Goal: Task Accomplishment & Management: Use online tool/utility

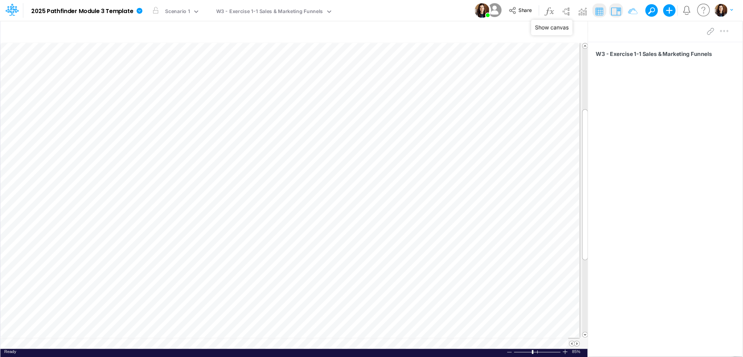
scroll to position [4, 1]
click at [389, 7] on div "Model 2025 Pathfinder Module 3 Template Edit model settings Duplicate Import Qu…" at bounding box center [348, 10] width 627 height 20
click at [132, 13] on icon at bounding box center [131, 10] width 7 height 7
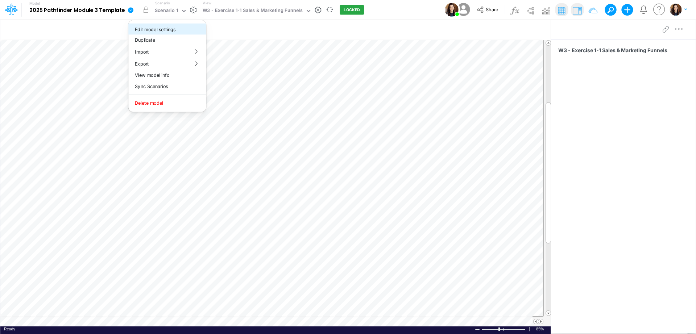
click at [156, 33] on button "Edit model settings" at bounding box center [167, 29] width 78 height 11
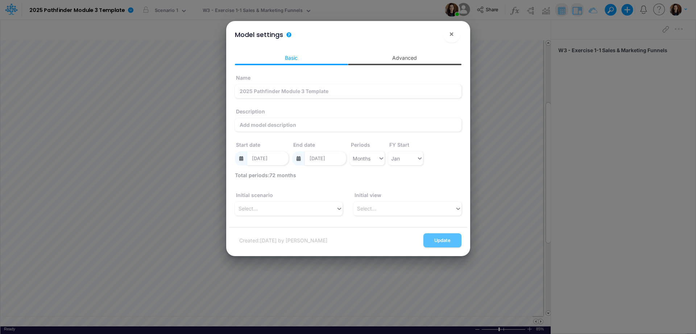
click at [405, 55] on link "Advanced" at bounding box center [405, 57] width 114 height 13
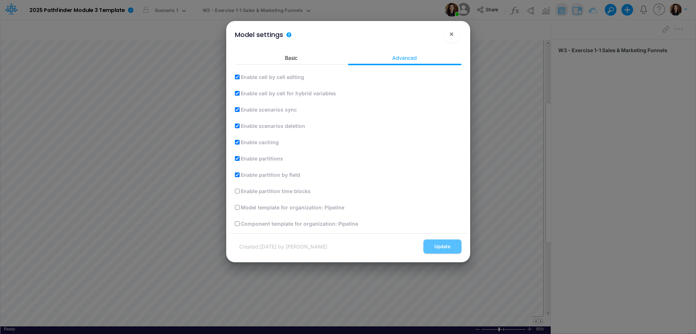
click at [237, 208] on input "Model template for organization: Pipeline" at bounding box center [237, 207] width 5 height 5
checkbox input "true"
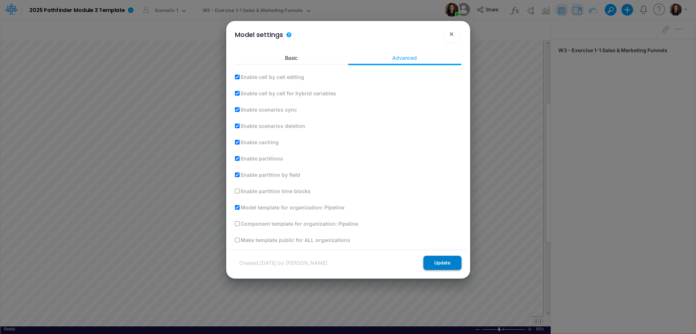
click at [442, 259] on button "Update" at bounding box center [443, 263] width 38 height 14
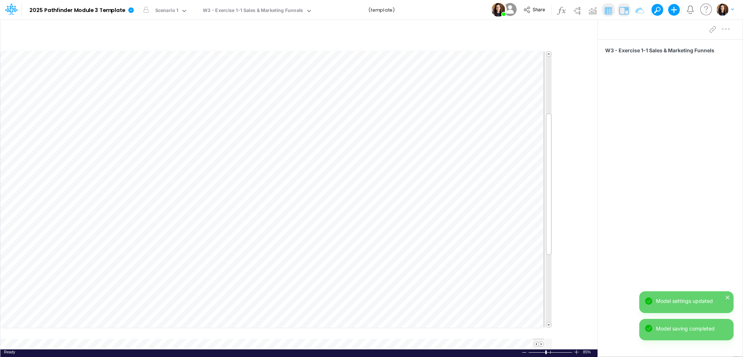
scroll to position [3, 1]
drag, startPoint x: 667, startPoint y: 0, endPoint x: 459, endPoint y: 9, distance: 208.4
click at [459, 9] on div "Model 2025 Pathfinder Module 3 Template Edit model settings Duplicate Import Qu…" at bounding box center [371, 10] width 668 height 20
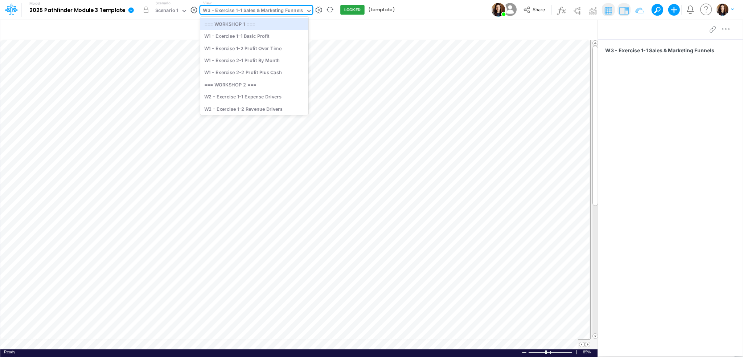
click at [256, 11] on div "W3 - Exercise 1-1 Sales & Marketing Funnels" at bounding box center [253, 11] width 100 height 8
click at [253, 37] on div "W1 - Exercise 1-1 Basic Profit" at bounding box center [254, 36] width 108 height 12
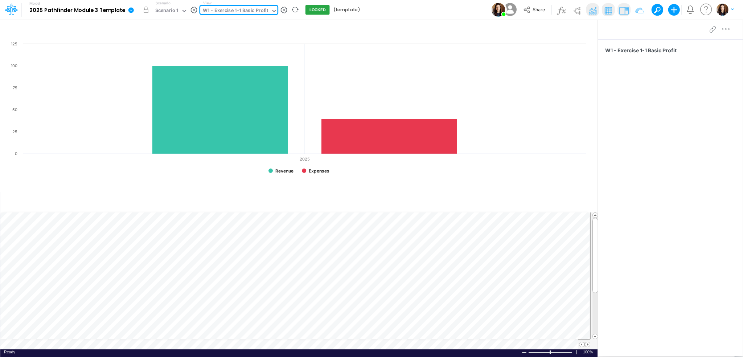
click at [253, 12] on div "W1 - Exercise 1-1 Basic Profit" at bounding box center [235, 11] width 65 height 8
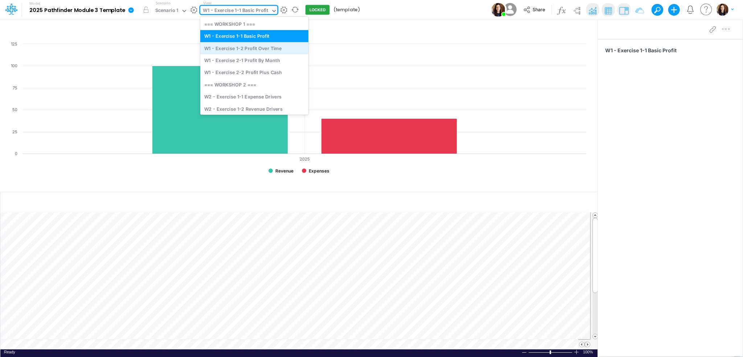
click at [246, 49] on div "W1 - Exercise 1-2 Profit Over Time" at bounding box center [254, 48] width 108 height 12
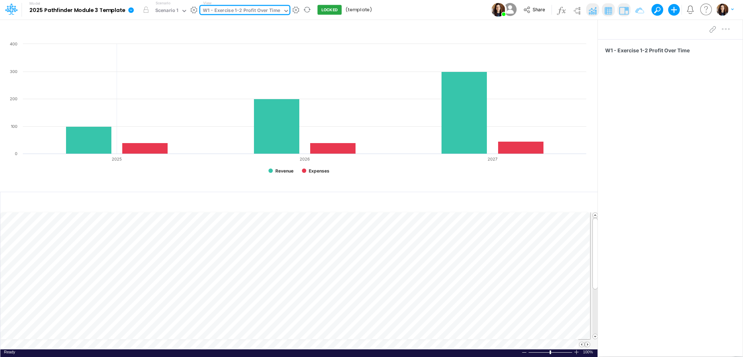
click at [257, 9] on div "W1 - Exercise 1-2 Profit Over Time" at bounding box center [241, 11] width 77 height 8
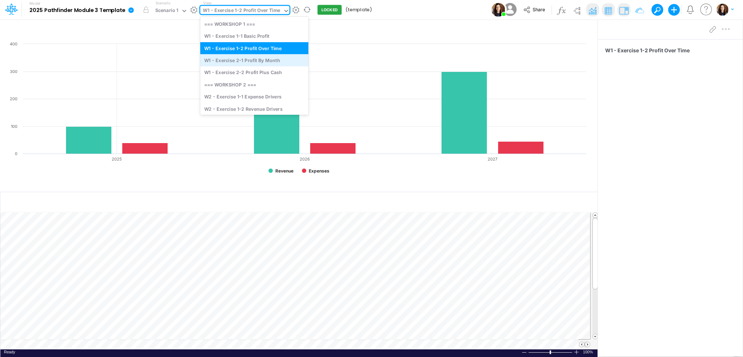
click at [253, 57] on div "W1 - Exercise 2-1 Profit By Month" at bounding box center [254, 60] width 108 height 12
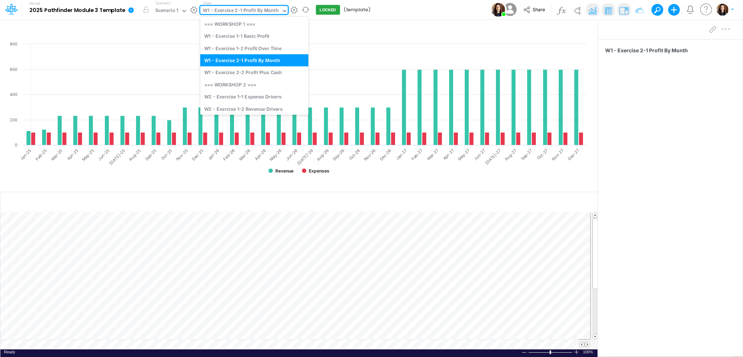
click at [258, 11] on div "W1 - Exercise 2-1 Profit By Month" at bounding box center [241, 11] width 76 height 8
click at [254, 71] on div "W1 - Exercise 2-2 Profit Plus Cash" at bounding box center [254, 72] width 108 height 12
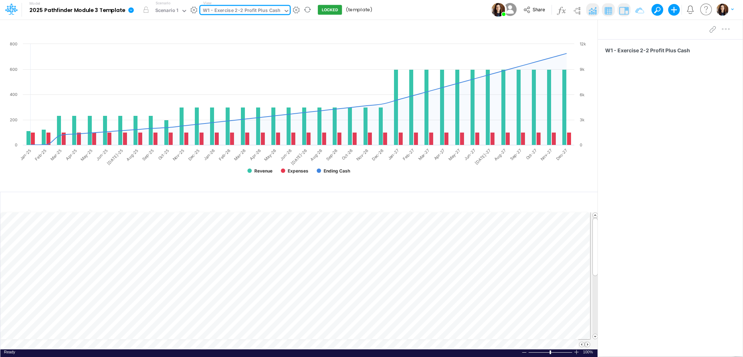
click at [259, 10] on div "W1 - Exercise 2-2 Profit Plus Cash" at bounding box center [242, 11] width 78 height 8
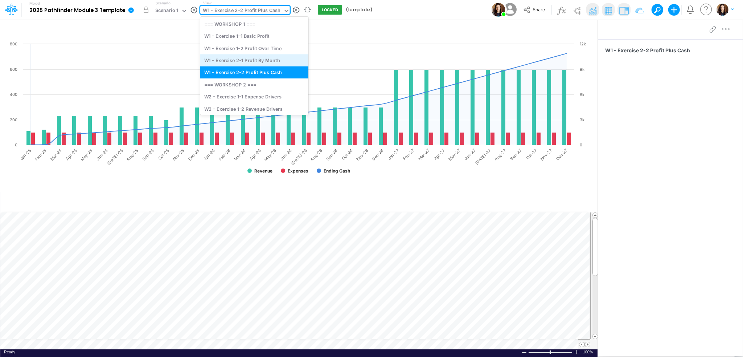
click at [256, 59] on div "W1 - Exercise 2-1 Profit By Month" at bounding box center [254, 60] width 108 height 12
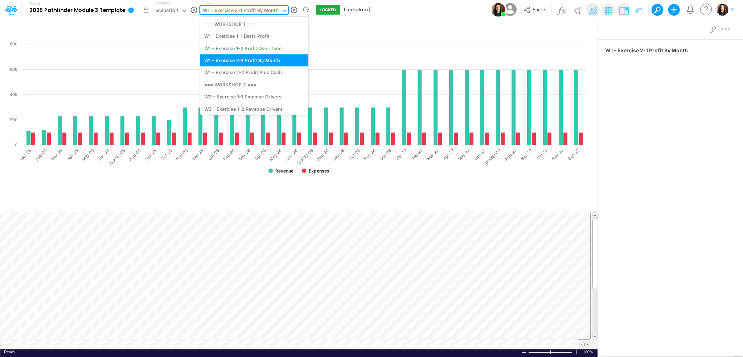
click at [252, 9] on div "W1 - Exercise 2-1 Profit By Month" at bounding box center [241, 11] width 76 height 8
click at [251, 72] on div "W1 - Exercise 2-2 Profit Plus Cash" at bounding box center [254, 72] width 108 height 12
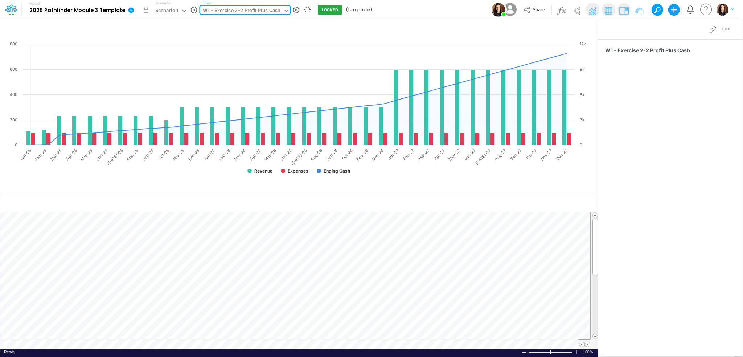
click at [244, 11] on div "W1 - Exercise 2-2 Profit Plus Cash" at bounding box center [242, 11] width 78 height 8
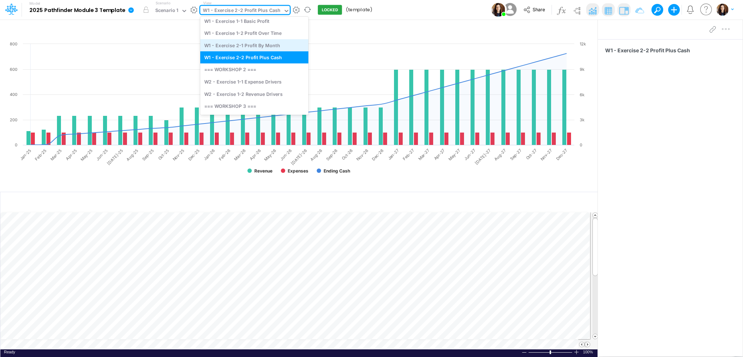
scroll to position [17, 0]
click at [246, 82] on div "W2 - Exercise 1-1 Expense Drivers" at bounding box center [254, 81] width 108 height 12
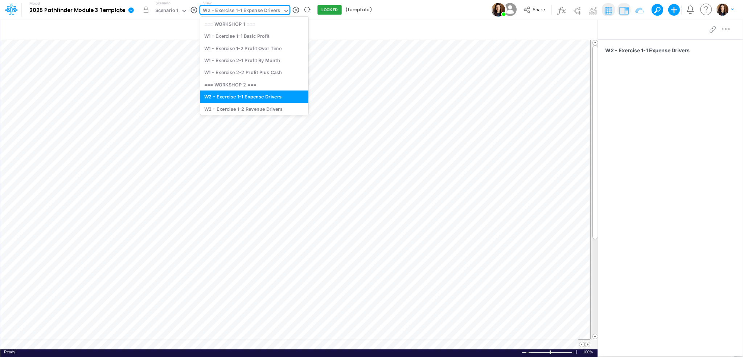
click at [242, 12] on div "W2 - Exercise 1-1 Expense Drivers" at bounding box center [241, 11] width 77 height 8
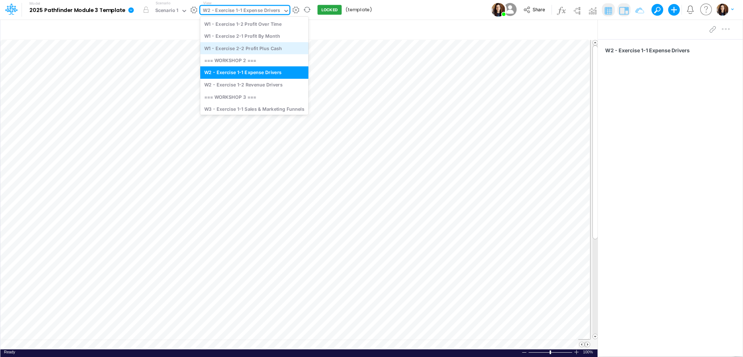
scroll to position [27, 0]
click at [241, 81] on div "W2 - Exercise 1-2 Revenue Drivers" at bounding box center [254, 84] width 108 height 12
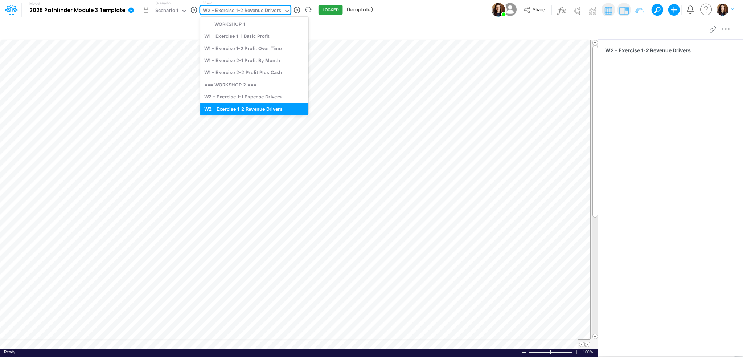
click at [249, 12] on div "W2 - Exercise 1-2 Revenue Drivers" at bounding box center [242, 11] width 78 height 8
click at [253, 33] on div "W1 - Exercise 1-1 Basic Profit" at bounding box center [254, 36] width 108 height 12
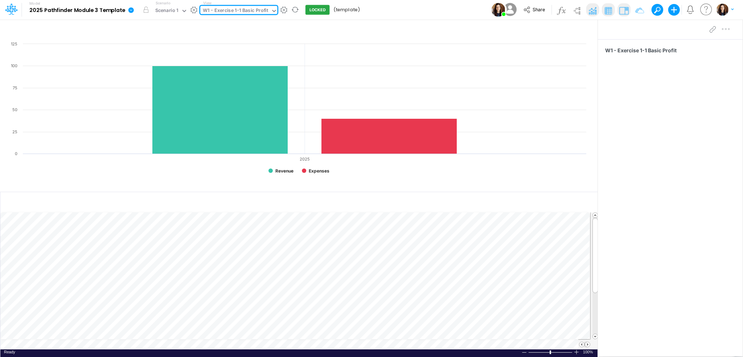
click at [248, 7] on div "W1 - Exercise 1-1 Basic Profit" at bounding box center [235, 11] width 65 height 8
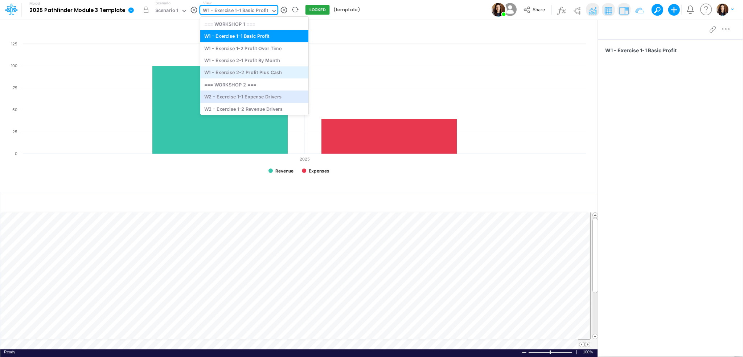
scroll to position [28, 0]
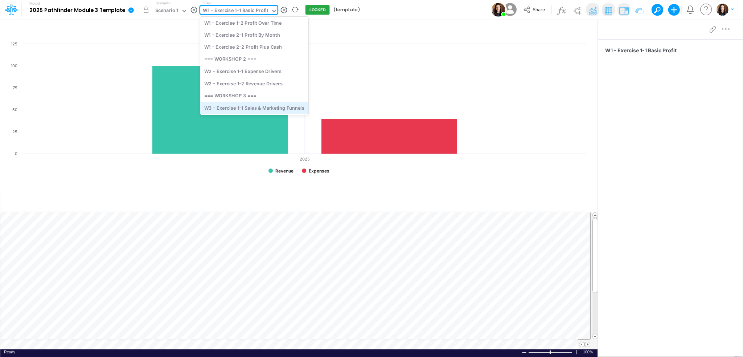
click at [252, 111] on div "W3 - Exercise 1-1 Sales & Marketing Funnels" at bounding box center [254, 108] width 108 height 12
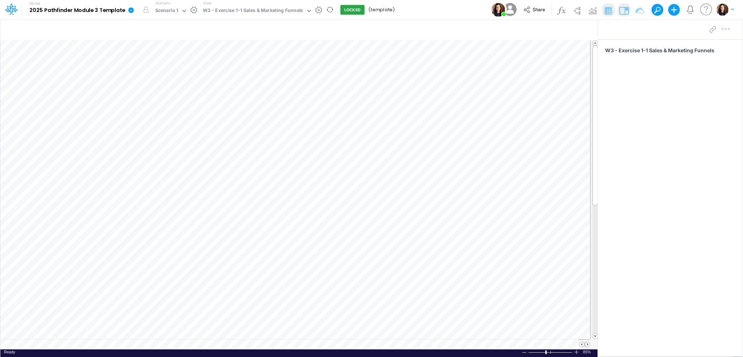
click at [438, 2] on div "Model 2025 Pathfinder Module 3 Template Edit model settings Duplicate Import Qu…" at bounding box center [371, 10] width 668 height 20
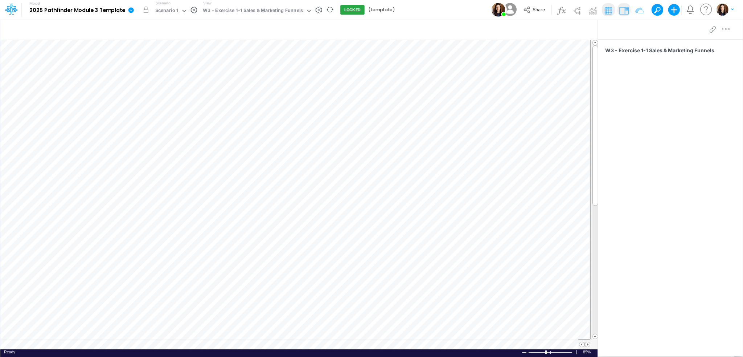
scroll to position [0, 1]
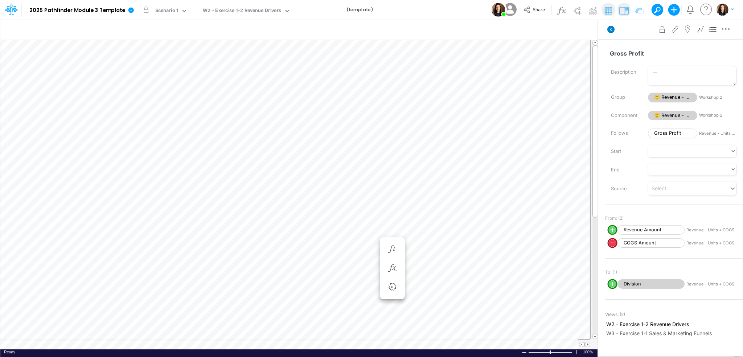
click at [612, 31] on icon at bounding box center [610, 29] width 7 height 7
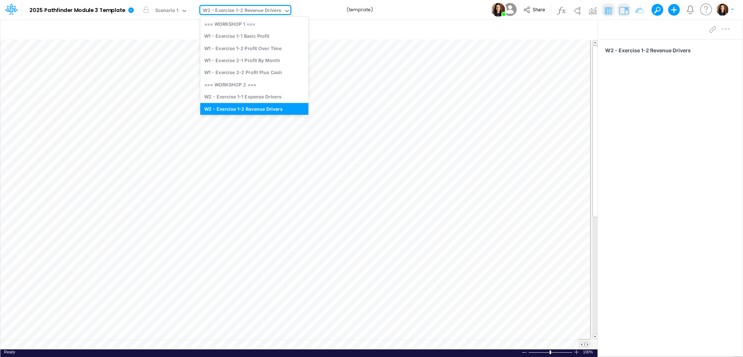
click at [233, 14] on div "W2 - Exercise 1-2 Revenue Drivers" at bounding box center [242, 11] width 78 height 8
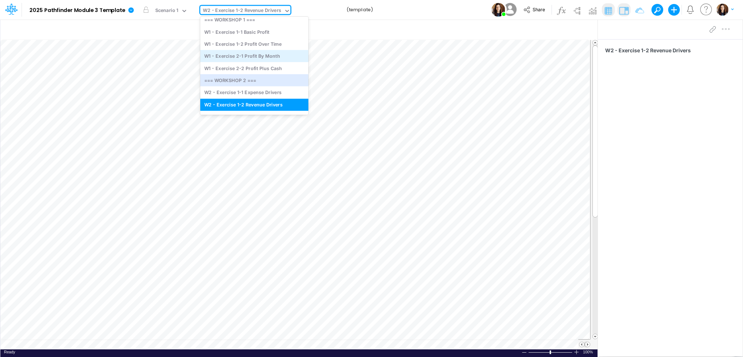
scroll to position [28, 0]
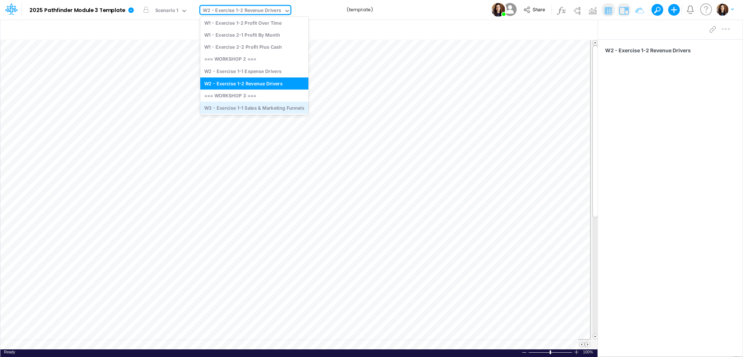
click at [252, 112] on div "W3 - Exercise 1-1 Sales & Marketing Funnels" at bounding box center [254, 108] width 108 height 12
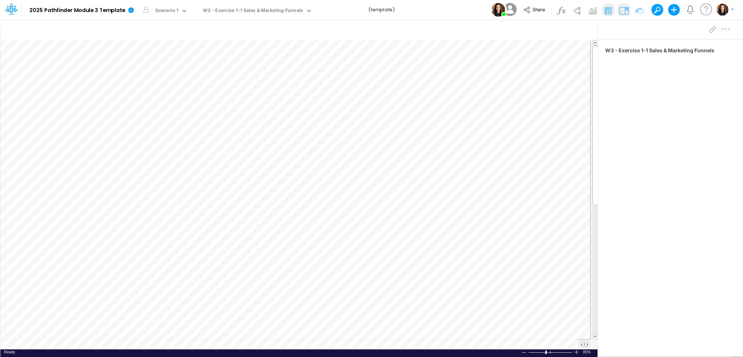
click at [402, 8] on div "Model 2025 Pathfinder Module 3 Template Edit model settings Duplicate Import Qu…" at bounding box center [371, 10] width 668 height 20
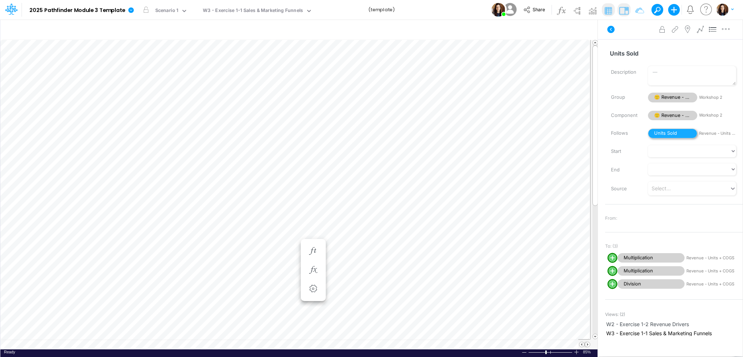
click at [661, 134] on span "Units Sold" at bounding box center [672, 133] width 49 height 10
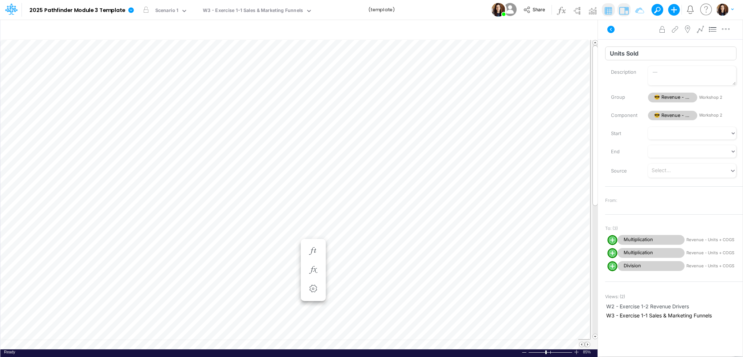
click at [614, 52] on input "Units Sold" at bounding box center [670, 53] width 131 height 14
type input "# Customers"
click at [627, 30] on div "Advanced settings Delete" at bounding box center [670, 29] width 145 height 20
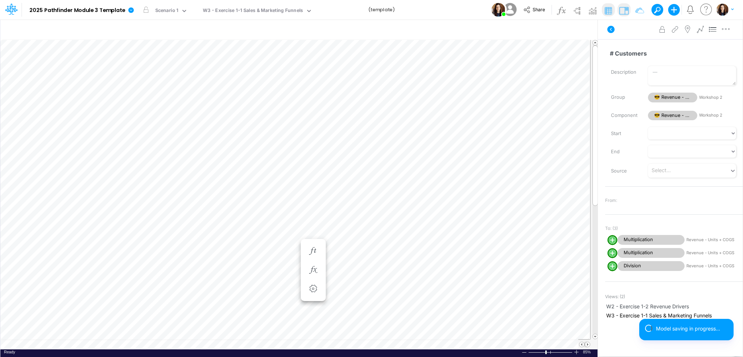
scroll to position [0, 1]
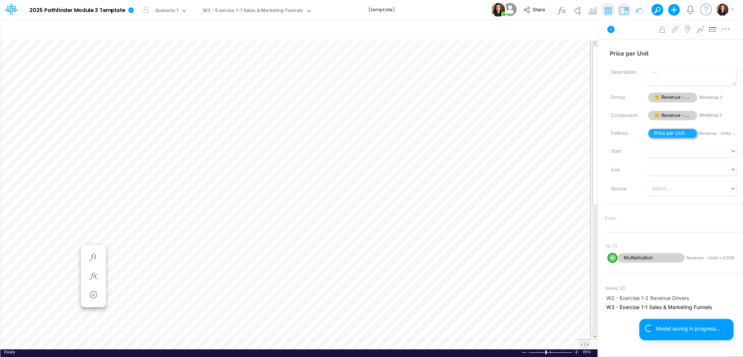
click at [673, 133] on span "Price per Unit" at bounding box center [672, 133] width 49 height 10
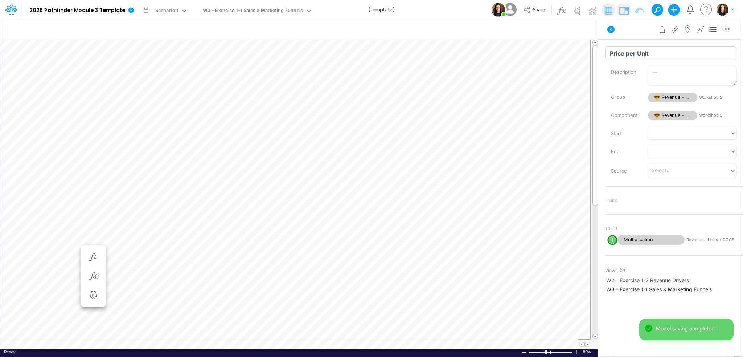
click at [643, 53] on input "Price per Unit" at bounding box center [670, 53] width 131 height 14
click at [614, 54] on input "Price per Unit" at bounding box center [670, 53] width 131 height 14
click at [635, 52] on input "$ per Unit" at bounding box center [670, 53] width 131 height 14
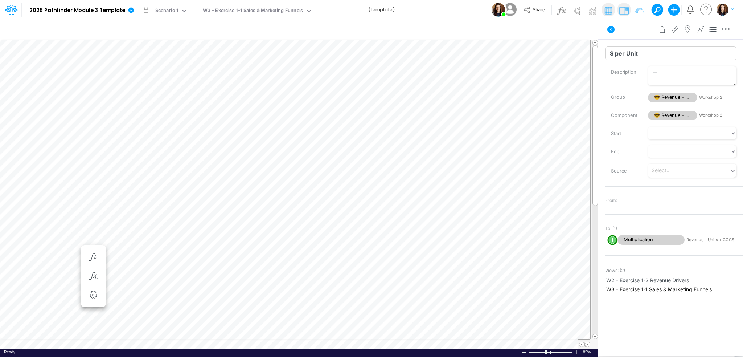
click at [614, 52] on input "$ per Unit" at bounding box center [670, 53] width 131 height 14
click at [645, 55] on input "$ Sales per Unit" at bounding box center [670, 53] width 131 height 14
type input "$ Sales per Customer"
click at [631, 31] on div "Advanced settings Delete" at bounding box center [670, 29] width 145 height 20
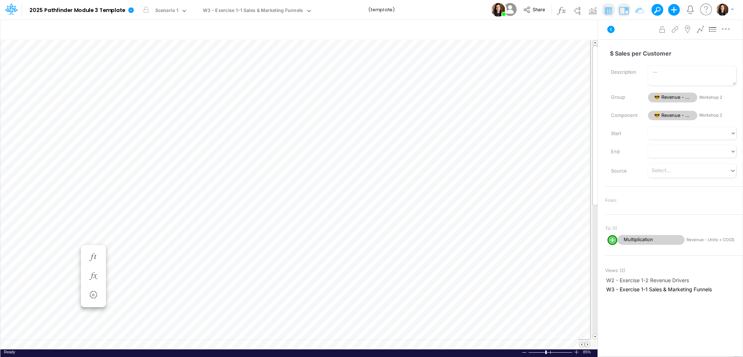
scroll to position [0, 1]
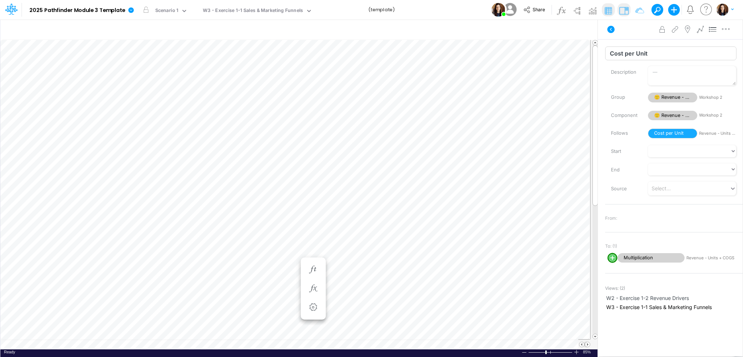
click at [637, 53] on input "Cost per Unit" at bounding box center [670, 53] width 131 height 14
type input "Cost per Customer"
click at [637, 38] on div "Advanced settings Delete" at bounding box center [670, 29] width 145 height 20
click at [678, 131] on span "Cost per Unit" at bounding box center [672, 133] width 49 height 10
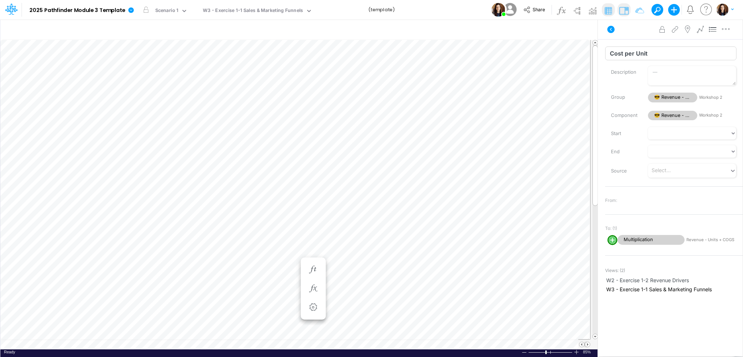
click at [640, 52] on input "Cost per Unit" at bounding box center [670, 53] width 131 height 14
type input "Cost per Customer"
click at [638, 36] on div "Advanced settings Delete" at bounding box center [670, 29] width 145 height 20
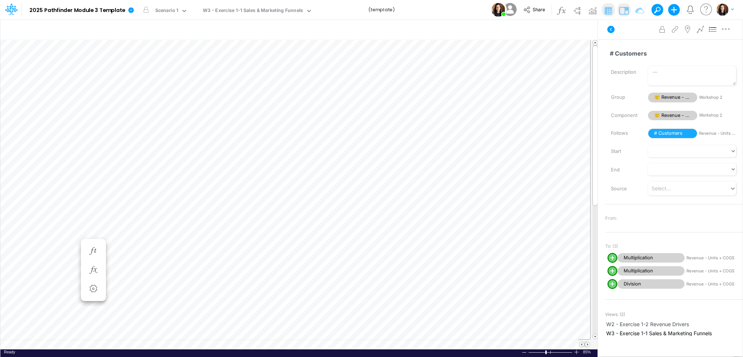
scroll to position [0, 1]
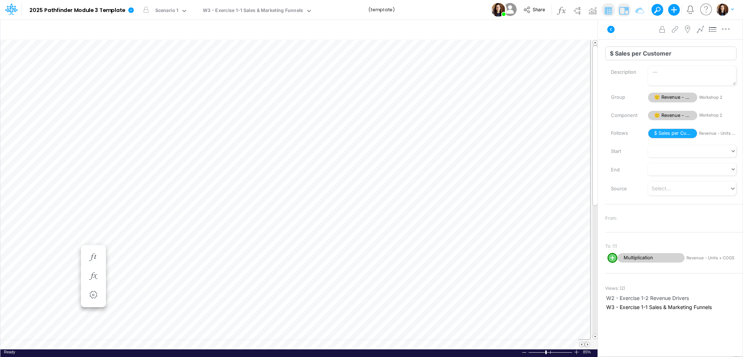
click at [617, 54] on input "$ Sales per Customer" at bounding box center [670, 53] width 131 height 14
type input "Sales per Customer"
click at [635, 25] on div "Advanced settings Delete" at bounding box center [670, 29] width 145 height 20
click at [678, 133] on span "$ Sales per Customer" at bounding box center [672, 133] width 49 height 10
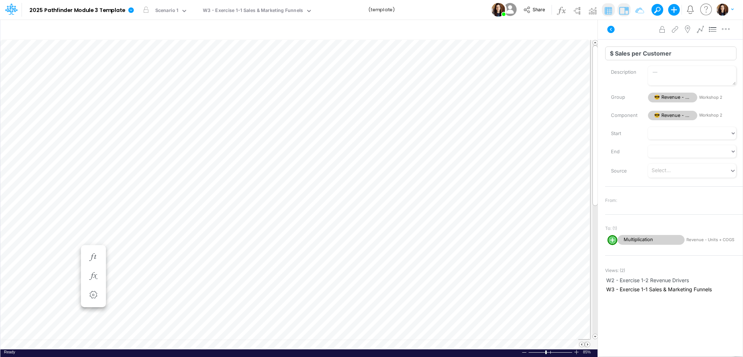
click at [616, 52] on input "$ Sales per Customer" at bounding box center [670, 53] width 131 height 14
type input "Sales per Customer"
click at [633, 34] on div "Advanced settings Delete" at bounding box center [670, 29] width 145 height 20
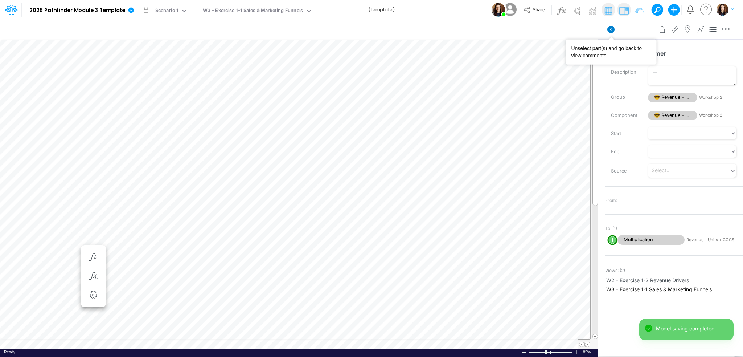
click at [610, 26] on icon at bounding box center [610, 29] width 7 height 7
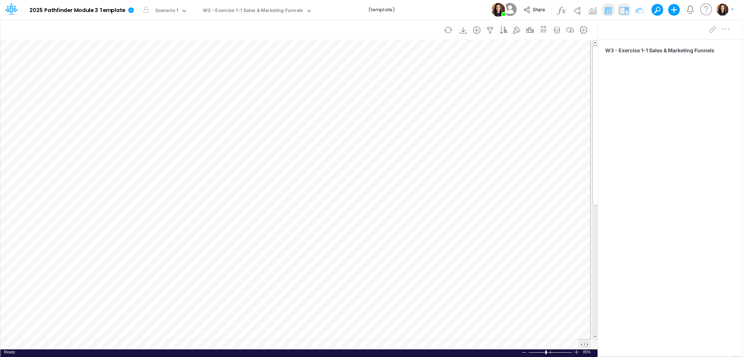
scroll to position [0, 1]
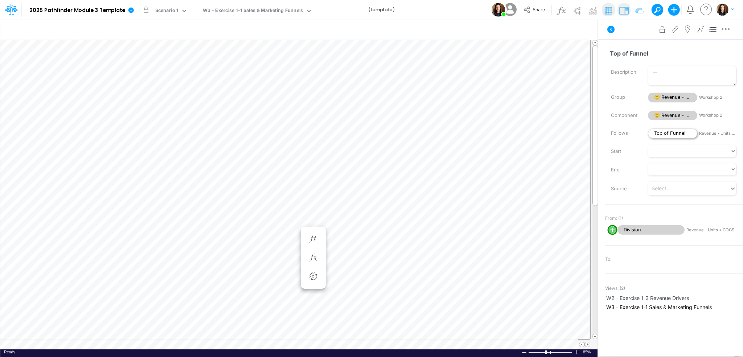
click at [660, 132] on span "Top of Funnel" at bounding box center [672, 133] width 49 height 10
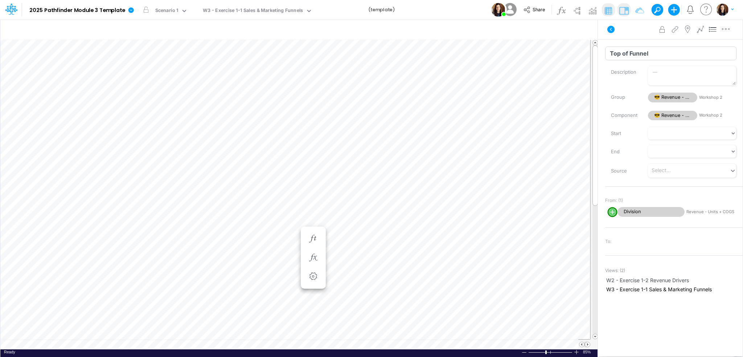
click at [626, 54] on input "Top of Funnel" at bounding box center [670, 53] width 131 height 14
type input "# Leads"
click at [629, 29] on div "Advanced settings Delete" at bounding box center [670, 29] width 145 height 20
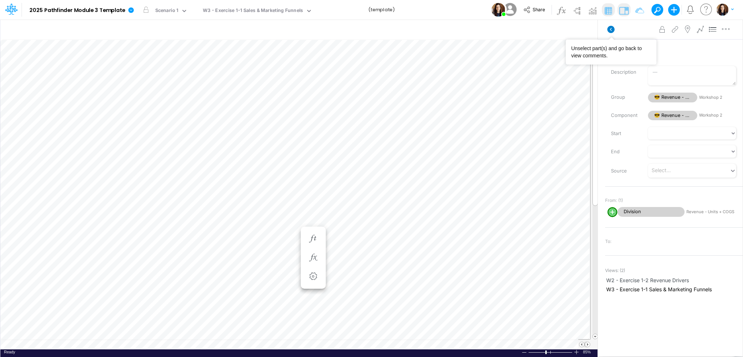
click at [613, 30] on icon at bounding box center [610, 29] width 7 height 7
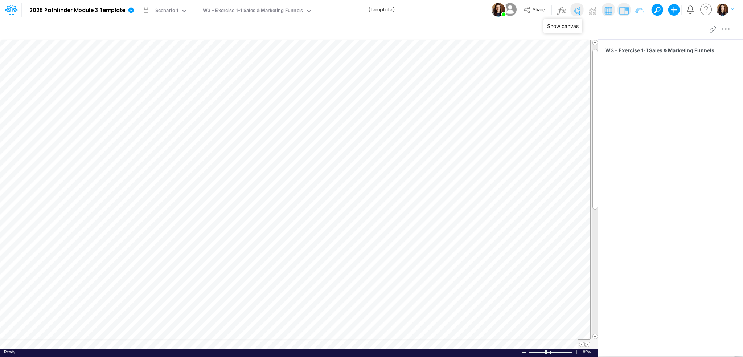
click at [577, 7] on img at bounding box center [577, 11] width 12 height 12
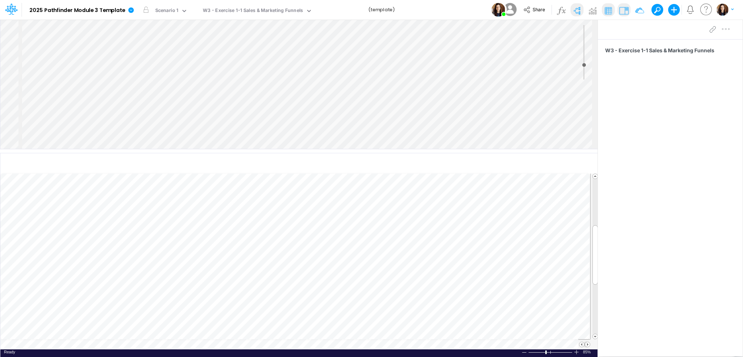
click at [413, 112] on div "Insert component Insert node Component Variable Constant Group Addition Subtrac…" at bounding box center [298, 84] width 597 height 129
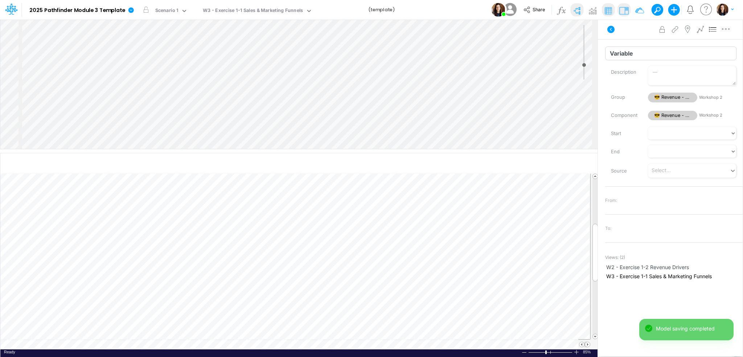
click at [626, 54] on input "Variable" at bounding box center [670, 53] width 131 height 14
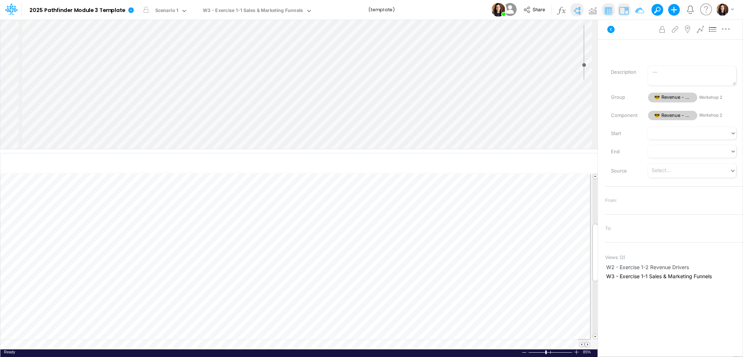
click at [631, 38] on div "Advanced settings Delete" at bounding box center [670, 29] width 145 height 20
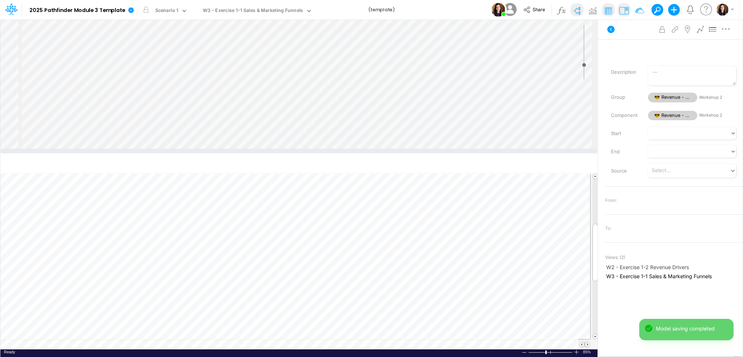
click at [420, 123] on div "Insert component Insert child node Variable Constant Group Addition Subtraction…" at bounding box center [298, 84] width 597 height 129
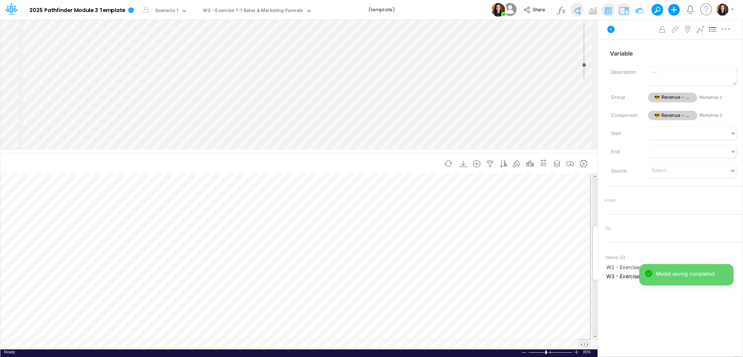
scroll to position [0, 1]
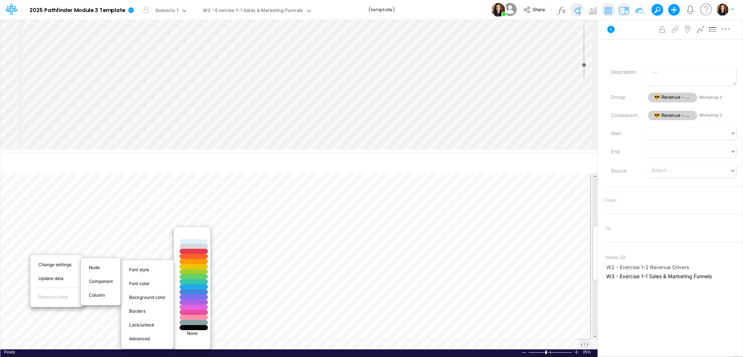
click at [198, 235] on div at bounding box center [194, 236] width 34 height 6
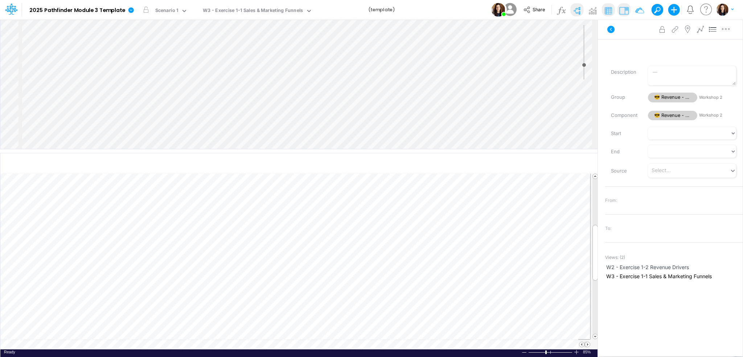
scroll to position [0, 1]
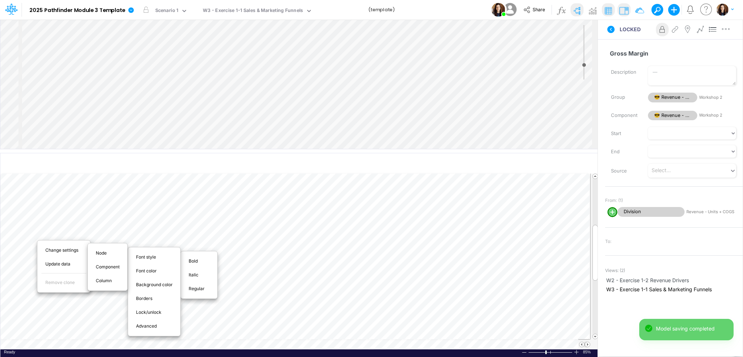
click at [190, 274] on span "Italic" at bounding box center [198, 274] width 18 height 7
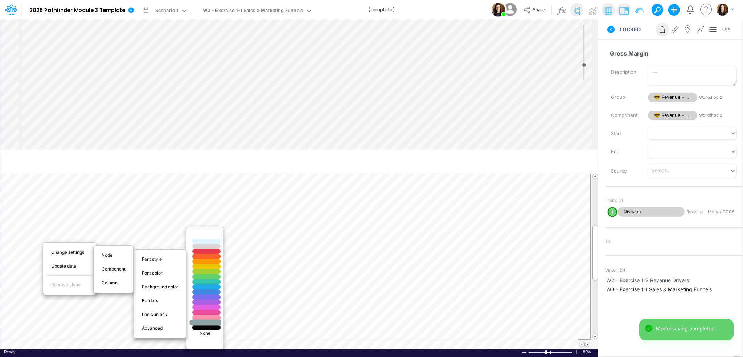
click at [204, 323] on div at bounding box center [206, 322] width 34 height 6
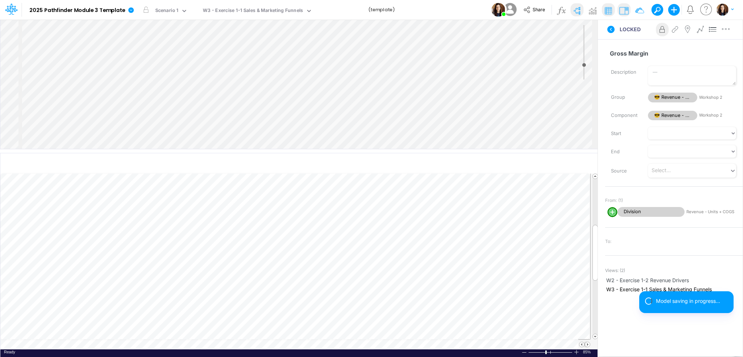
scroll to position [0, 1]
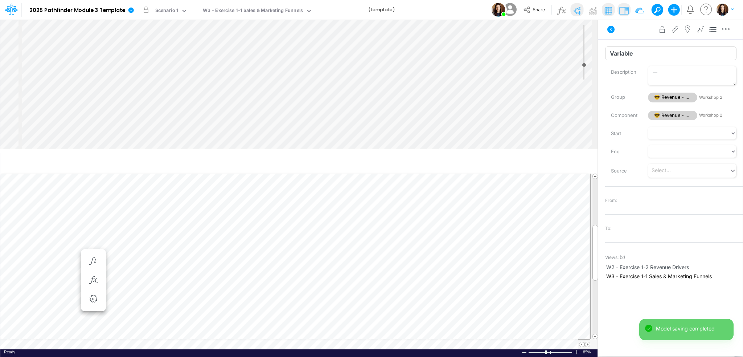
click at [638, 51] on input "Variable" at bounding box center [670, 53] width 131 height 14
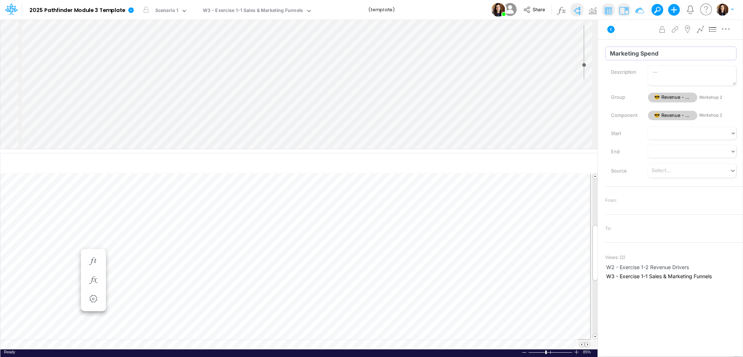
type input "Marketing Spend"
click at [640, 38] on div "Advanced settings Delete" at bounding box center [670, 29] width 145 height 20
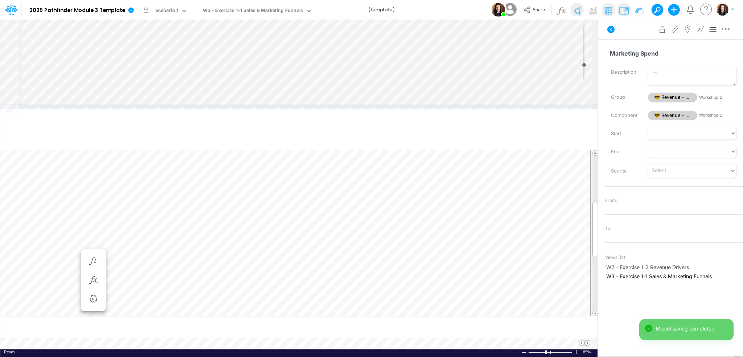
drag, startPoint x: 273, startPoint y: 151, endPoint x: 282, endPoint y: 106, distance: 45.5
click at [282, 106] on div at bounding box center [298, 106] width 597 height 4
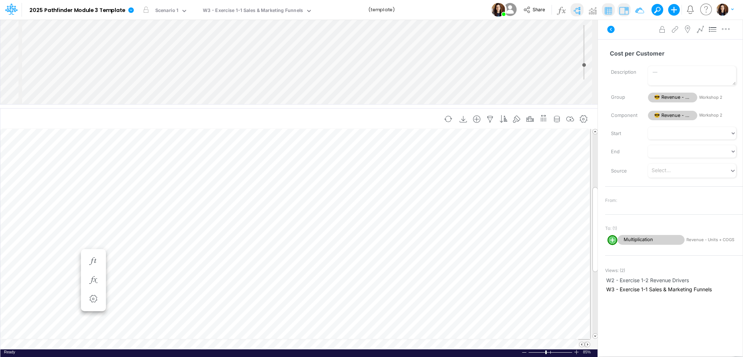
scroll to position [0, 1]
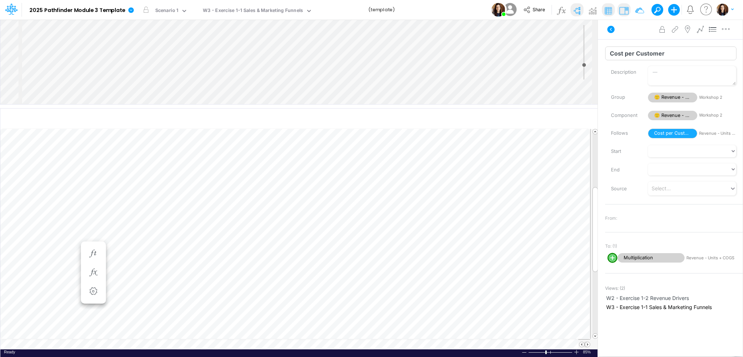
click at [617, 50] on input "Cost per Customer" at bounding box center [670, 53] width 131 height 14
type input "COGS per Customer"
click at [669, 133] on span "Cost per Customer" at bounding box center [672, 133] width 49 height 10
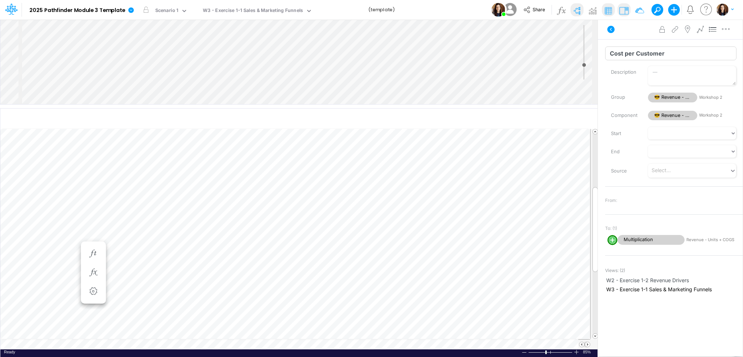
click at [614, 54] on input "Cost per Customer" at bounding box center [670, 53] width 131 height 14
type input "COGS per Customer"
click at [634, 33] on div "Advanced settings Delete" at bounding box center [670, 29] width 145 height 20
click at [415, 74] on div "Insert component Insert child node Variable Constant Group Addition Subtraction…" at bounding box center [298, 62] width 597 height 85
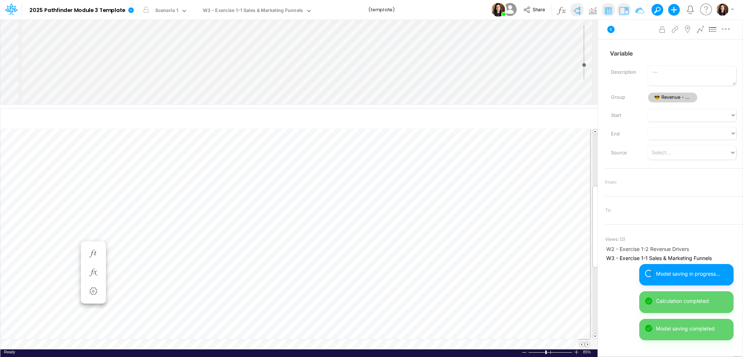
scroll to position [45, 0]
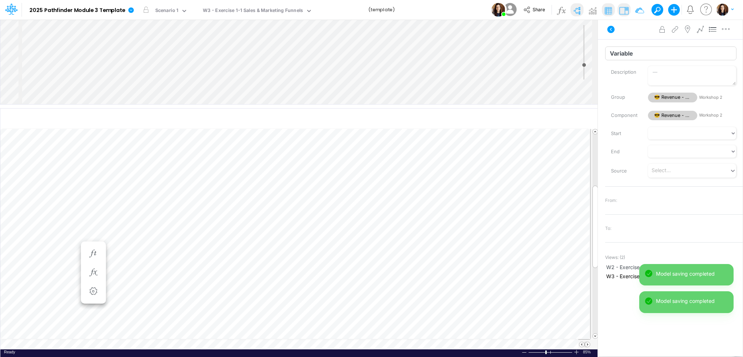
click at [612, 60] on input "Variable" at bounding box center [670, 53] width 131 height 14
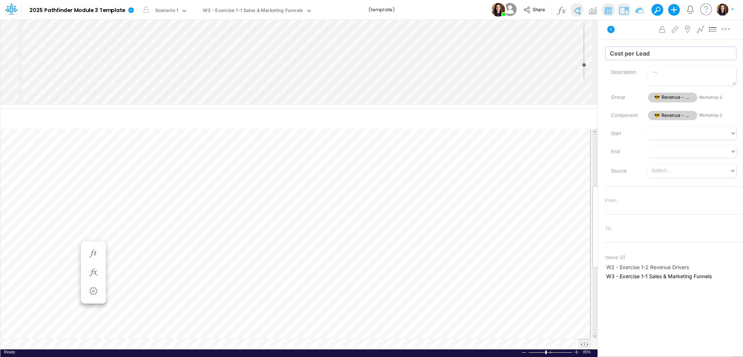
type input "Cost per Lead"
click at [641, 30] on div "Advanced settings Delete" at bounding box center [670, 29] width 145 height 20
click at [418, 80] on div "Insert component Insert child node Variable Constant Group Addition Subtraction…" at bounding box center [298, 62] width 597 height 85
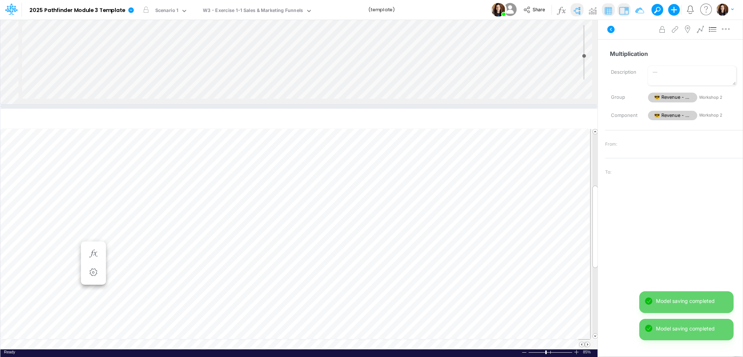
scroll to position [432, 386]
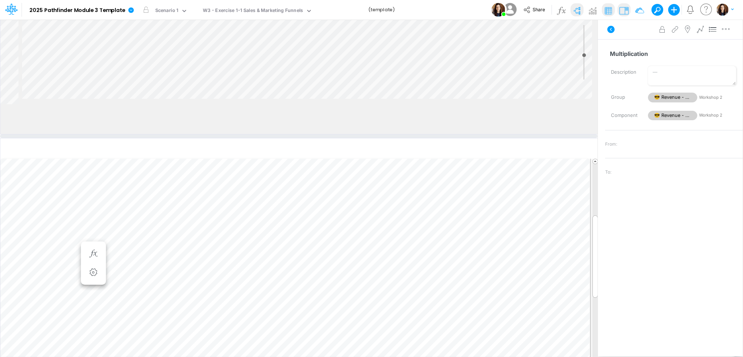
drag, startPoint x: 503, startPoint y: 107, endPoint x: 502, endPoint y: 137, distance: 29.8
click at [502, 137] on div at bounding box center [298, 136] width 597 height 4
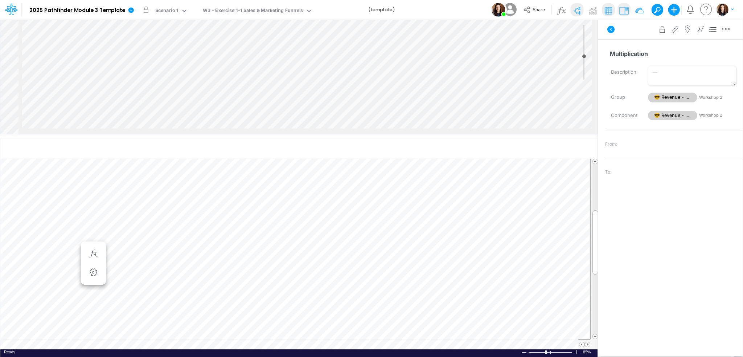
scroll to position [213, 21]
type input "-1"
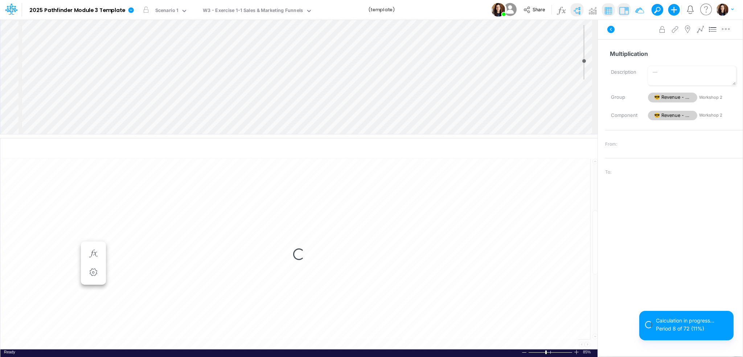
select select "1"
select select "Multiply"
select select "Add"
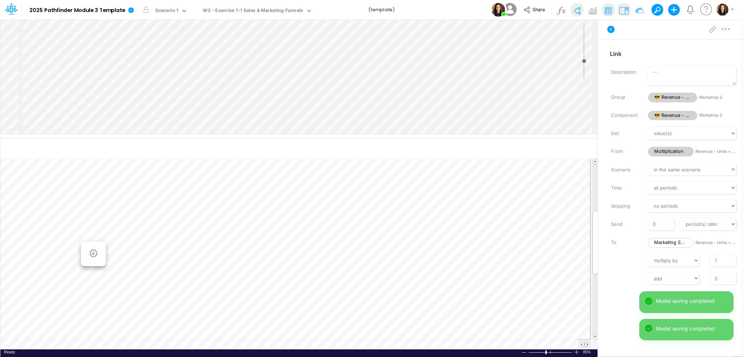
scroll to position [123, 0]
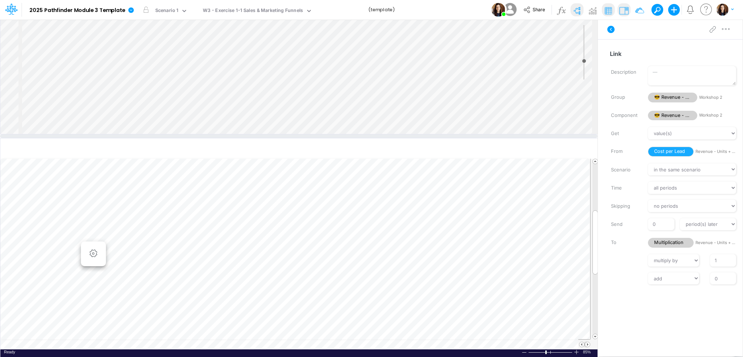
scroll to position [151, 0]
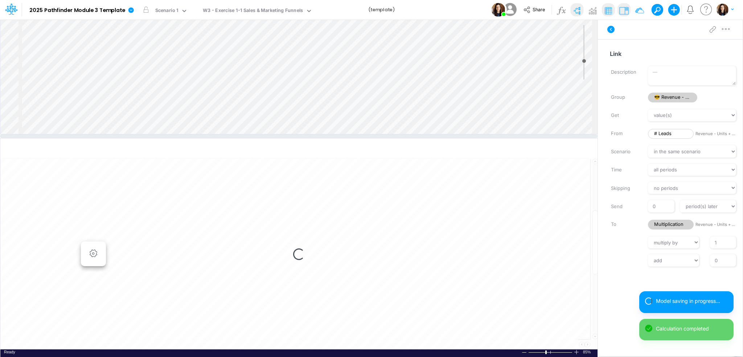
scroll to position [150, 0]
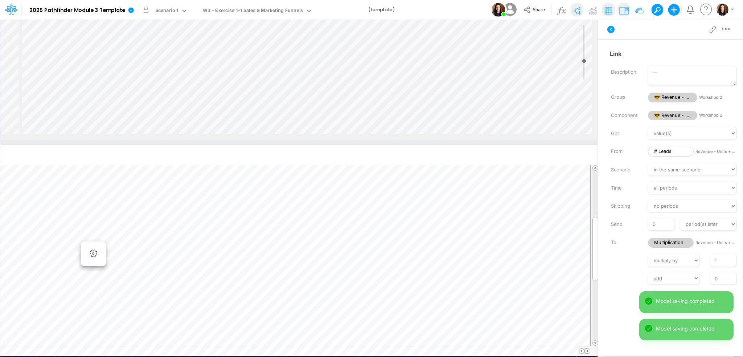
drag, startPoint x: 382, startPoint y: 136, endPoint x: 381, endPoint y: 143, distance: 6.6
click at [381, 143] on div at bounding box center [298, 143] width 597 height 4
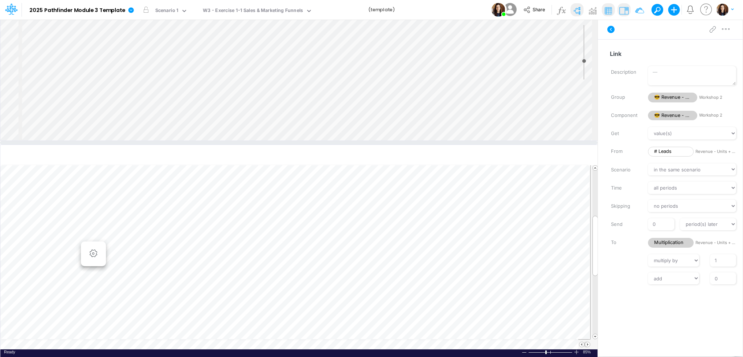
scroll to position [8, 0]
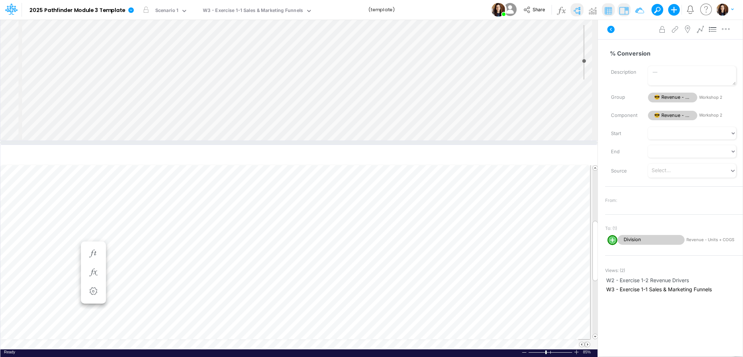
scroll to position [0, 1]
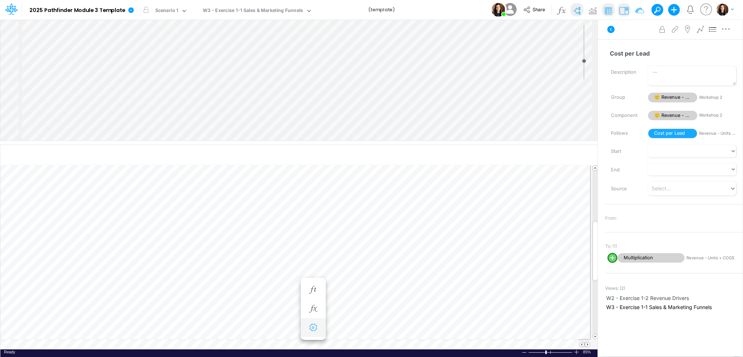
click at [313, 327] on icon "button" at bounding box center [313, 328] width 11 height 8
select select "sum"
select select "field"
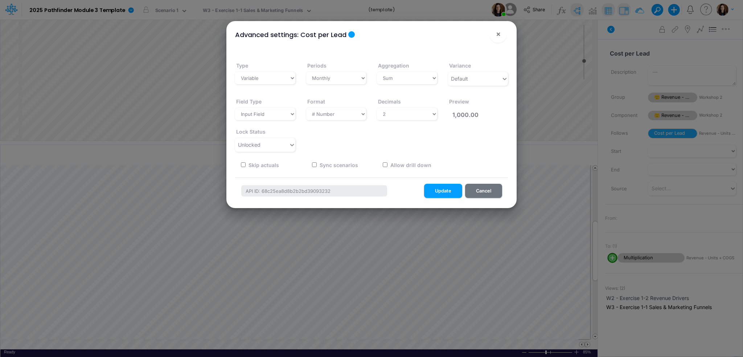
click at [338, 122] on div "Field Type Select a structure Input Field Single-select Format Select a type # …" at bounding box center [372, 121] width 284 height 60
click at [340, 109] on select "Select a type # Number $ USD % Percentage Boolean Text Date Period" at bounding box center [336, 114] width 60 height 12
select select "Currency-USD"
click at [306, 108] on select "Select a type # Number $ USD % Percentage Boolean Text Date Period" at bounding box center [336, 114] width 60 height 12
type input "$1,000.00"
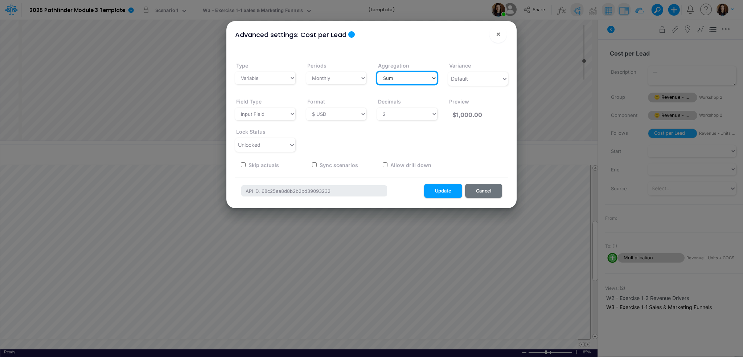
click at [415, 81] on select "Select a type Sum First Last Average Calculated" at bounding box center [407, 78] width 60 height 12
select select "last"
click at [377, 72] on select "Select a type Sum First Last Average Calculated" at bounding box center [407, 78] width 60 height 12
click at [446, 186] on button "Update" at bounding box center [443, 191] width 38 height 14
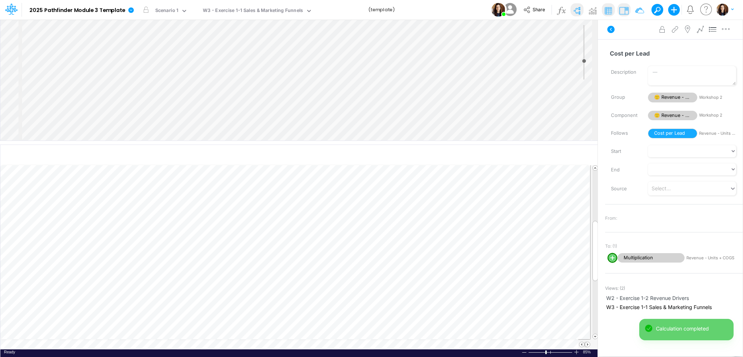
scroll to position [0, 1]
click at [334, 326] on icon "button" at bounding box center [337, 328] width 11 height 8
select select "field"
select select "Currency-USD"
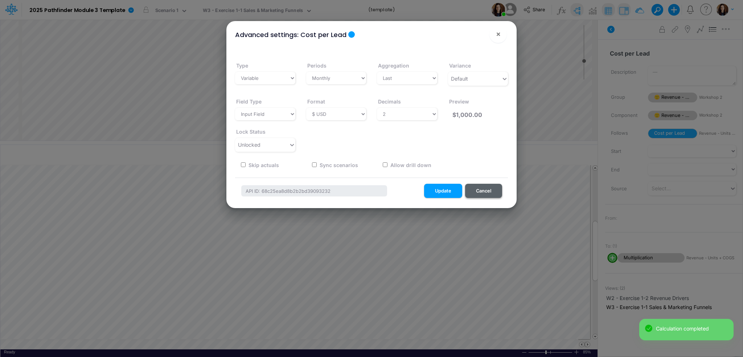
click at [476, 193] on button "Cancel" at bounding box center [483, 191] width 37 height 14
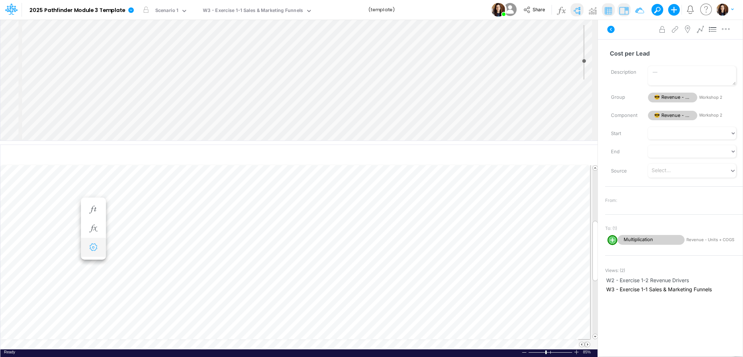
click at [94, 253] on button "button" at bounding box center [93, 247] width 13 height 15
select select "sum"
select select "field"
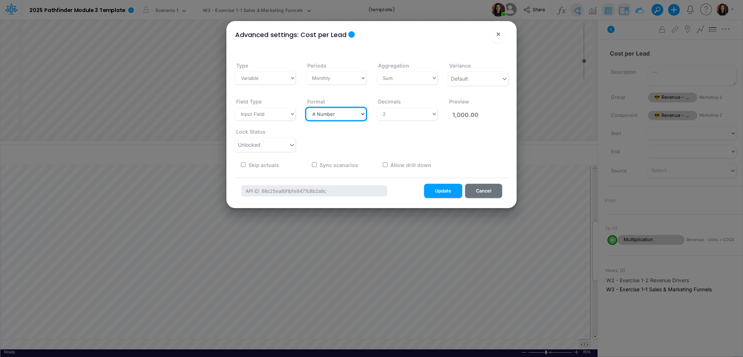
click at [334, 113] on select "Select a type # Number $ USD % Percentage Boolean Text Date Period" at bounding box center [336, 114] width 60 height 12
select select "Currency-USD"
click at [306, 108] on select "Select a type # Number $ USD % Percentage Boolean Text Date Period" at bounding box center [336, 114] width 60 height 12
type input "$1,000.00"
click at [407, 80] on select "Select a type Sum First Last Average Calculated" at bounding box center [407, 78] width 60 height 12
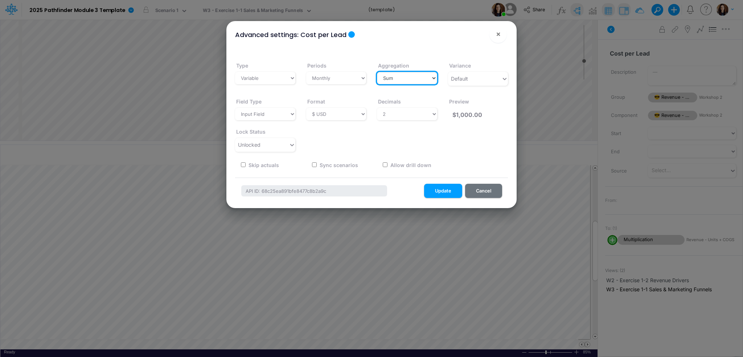
select select "last"
click at [377, 72] on select "Select a type Sum First Last Average Calculated" at bounding box center [407, 78] width 60 height 12
click at [433, 197] on button "Update" at bounding box center [443, 191] width 38 height 14
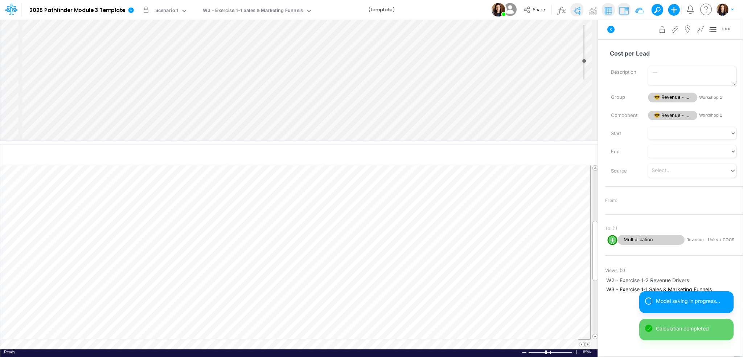
scroll to position [0, 1]
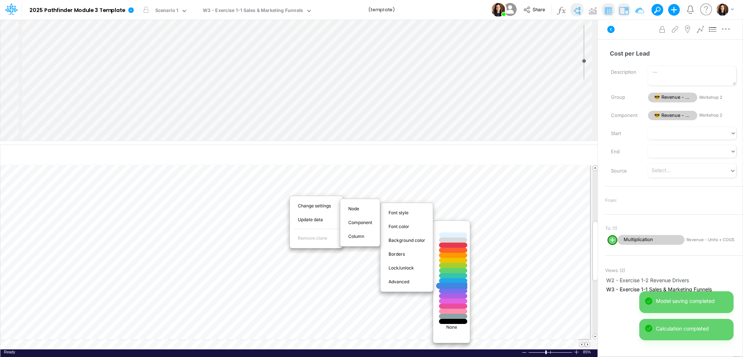
click at [456, 288] on div at bounding box center [453, 286] width 34 height 6
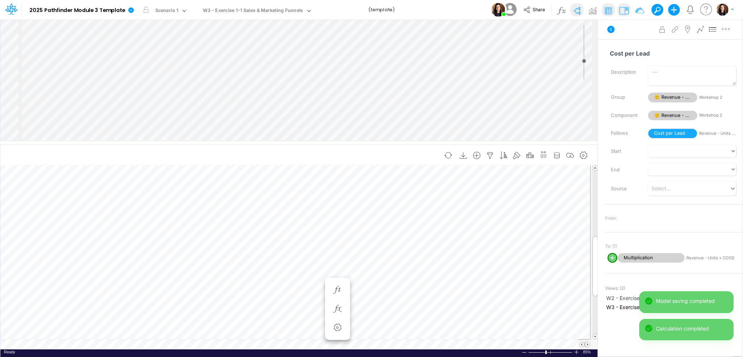
scroll to position [0, 1]
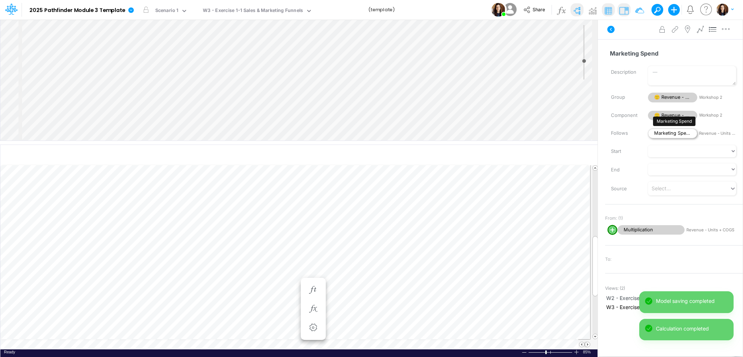
click at [654, 133] on span "Marketing Spend" at bounding box center [672, 133] width 49 height 10
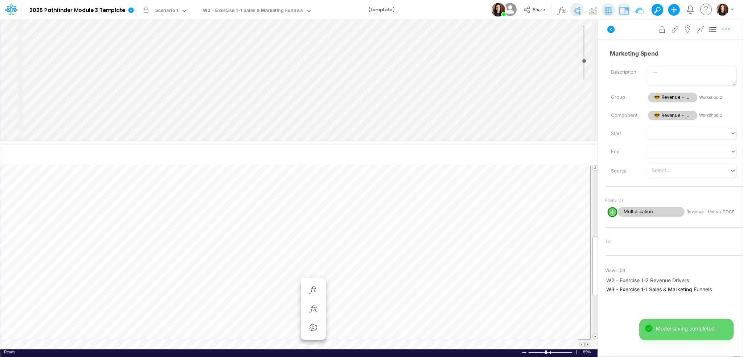
click at [696, 34] on button "button" at bounding box center [725, 29] width 13 height 15
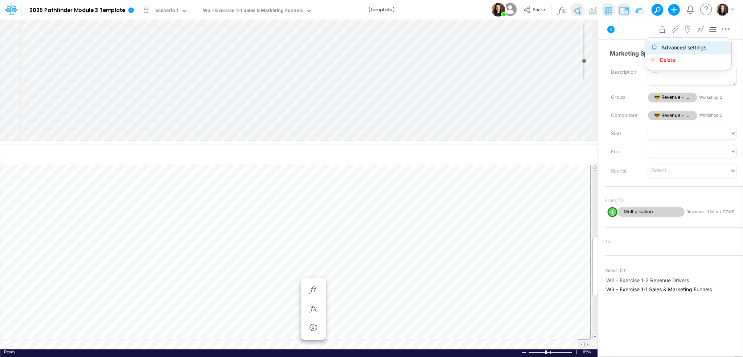
click at [696, 48] on button "Advanced settings" at bounding box center [688, 47] width 86 height 12
select select "sum"
select select "field"
select select "Number"
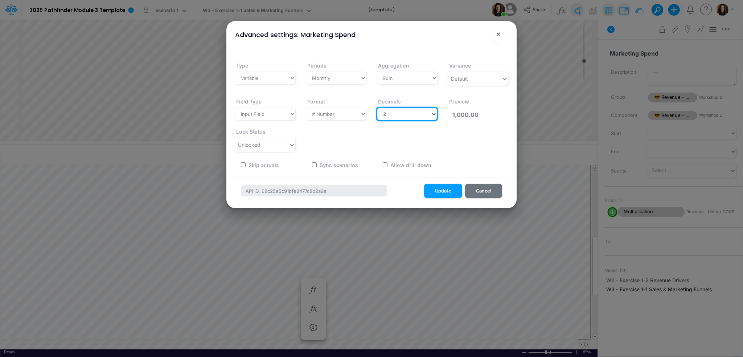
click at [423, 112] on select "Select decimals places 0 1 2 3 4 5 6 7 8 9 10" at bounding box center [407, 114] width 60 height 12
select select "0"
click at [377, 108] on select "Select decimals places 0 1 2 3 4 5 6 7 8 9 10" at bounding box center [407, 114] width 60 height 12
type input "1,000"
click at [433, 189] on button "Update" at bounding box center [443, 191] width 38 height 14
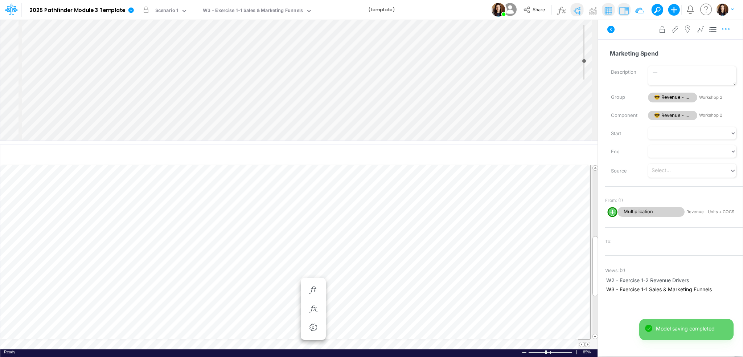
click at [696, 32] on button "button" at bounding box center [725, 29] width 13 height 15
click at [696, 48] on button "Advanced settings" at bounding box center [688, 47] width 86 height 12
select select "sum"
select select "field"
select select "Number"
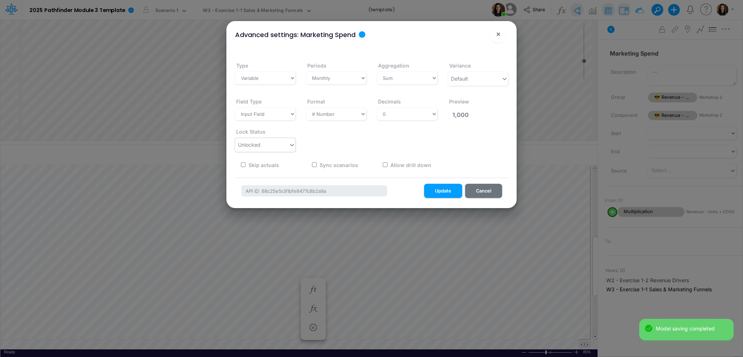
click at [248, 148] on div "Unlocked" at bounding box center [249, 145] width 22 height 8
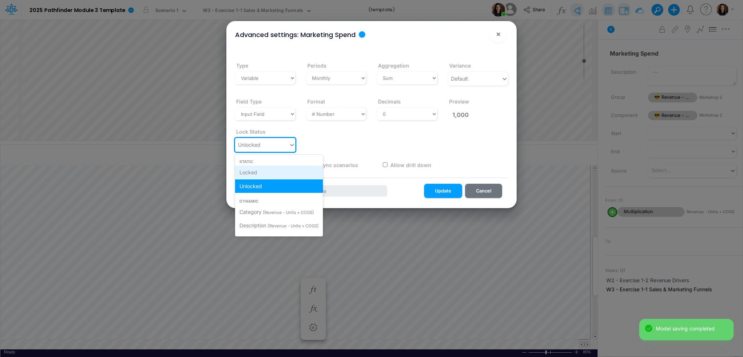
click at [247, 173] on span "Locked" at bounding box center [248, 172] width 18 height 6
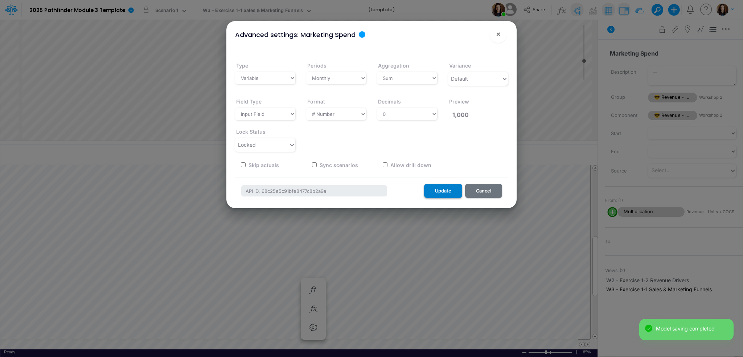
click at [445, 191] on button "Update" at bounding box center [443, 191] width 38 height 14
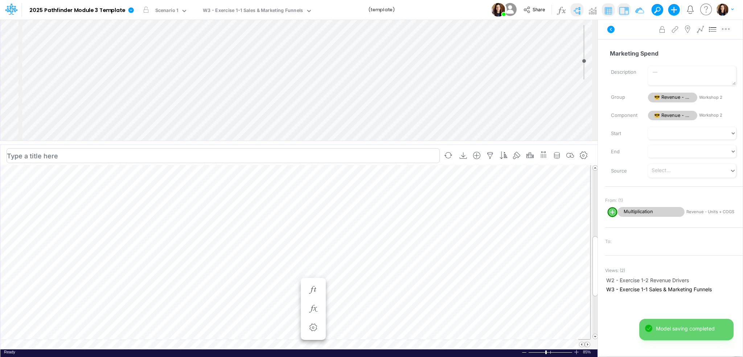
scroll to position [0, 1]
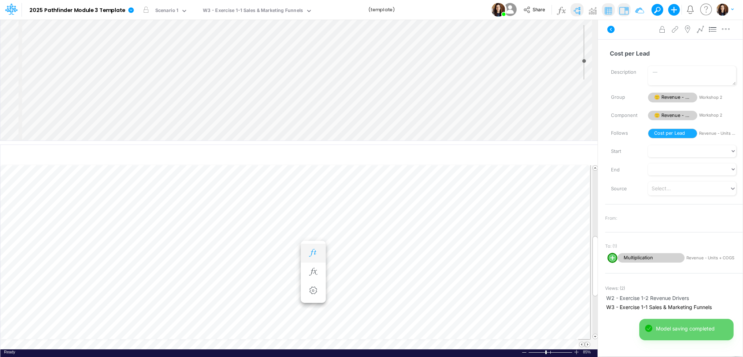
click at [312, 253] on icon "button" at bounding box center [313, 253] width 11 height 8
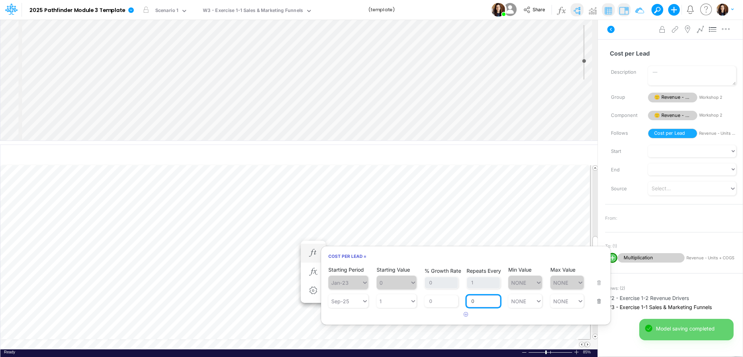
drag, startPoint x: 482, startPoint y: 299, endPoint x: 463, endPoint y: 295, distance: 19.1
click at [463, 295] on div "Starting Period Sep-25 Starting Value 1 % Growth Rate 0 Repeats Every 0 Min Val…" at bounding box center [465, 296] width 275 height 23
type input "1"
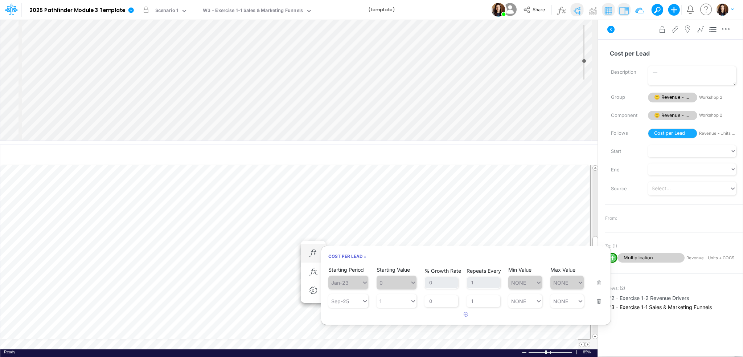
type input "NONE"
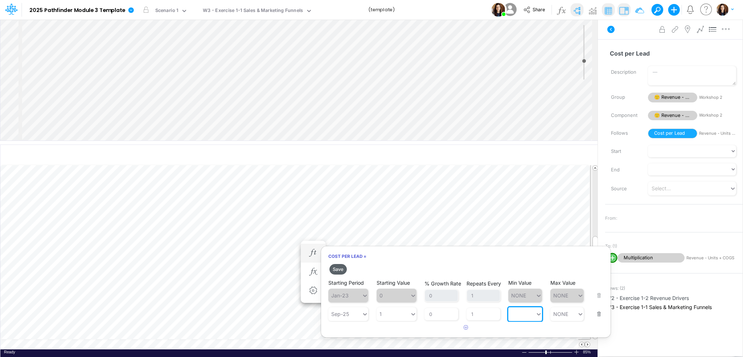
click at [338, 270] on button "Save" at bounding box center [337, 269] width 17 height 11
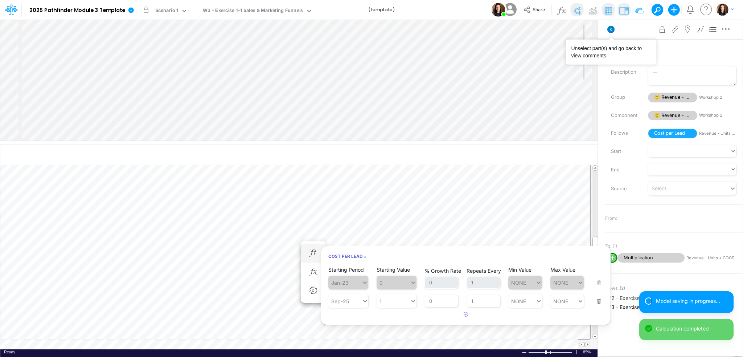
click at [611, 26] on icon at bounding box center [610, 29] width 7 height 7
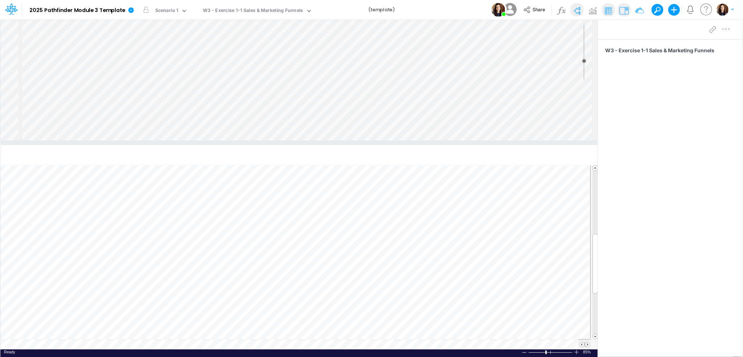
scroll to position [3, 0]
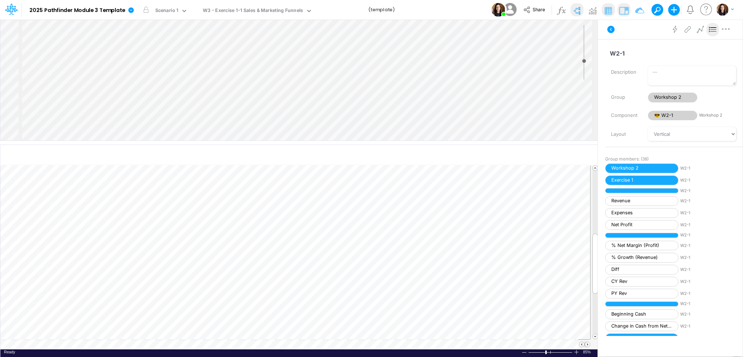
scroll to position [2, 0]
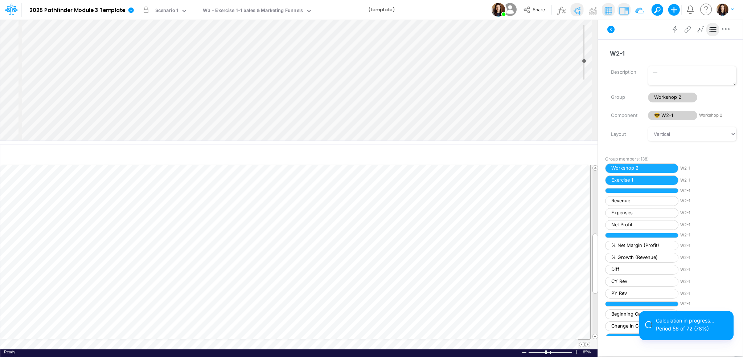
select select "1"
select select "Multiply"
select select "Add"
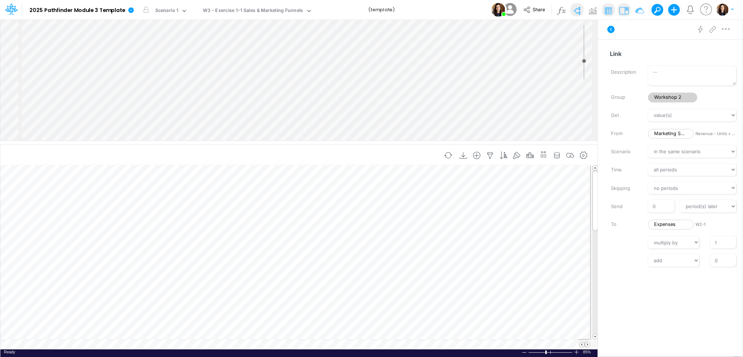
scroll to position [0, 1]
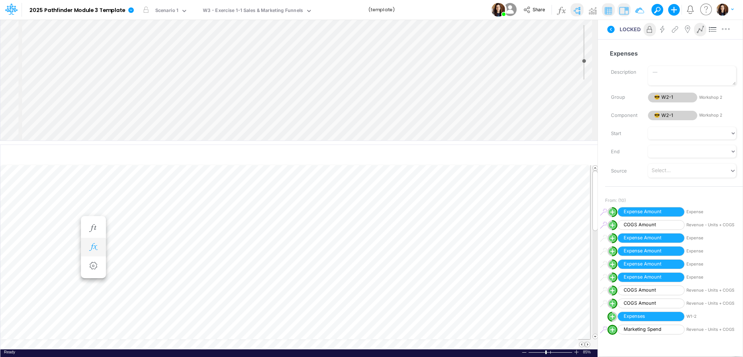
click at [90, 246] on icon "button" at bounding box center [93, 247] width 11 height 8
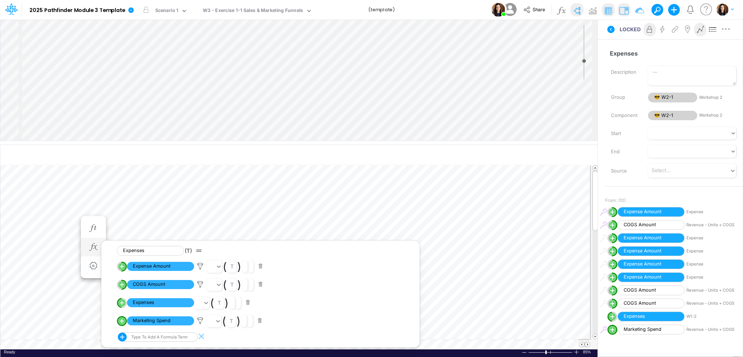
click at [122, 322] on line "circle with outer border" at bounding box center [122, 321] width 0 height 4
select select "1"
select select "Multiply"
select select "Add"
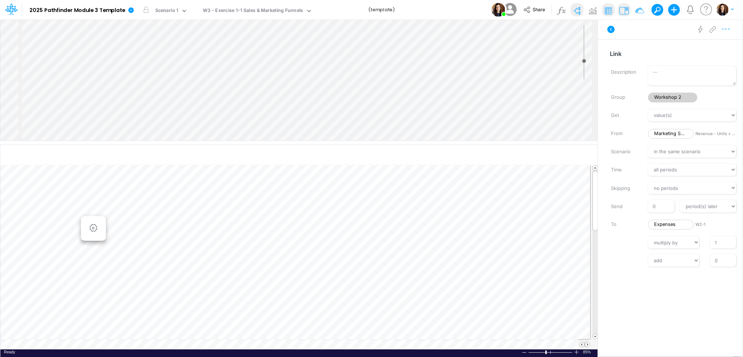
click at [696, 28] on icon "button" at bounding box center [725, 29] width 11 height 8
click at [696, 46] on button "Advanced settings" at bounding box center [688, 47] width 86 height 12
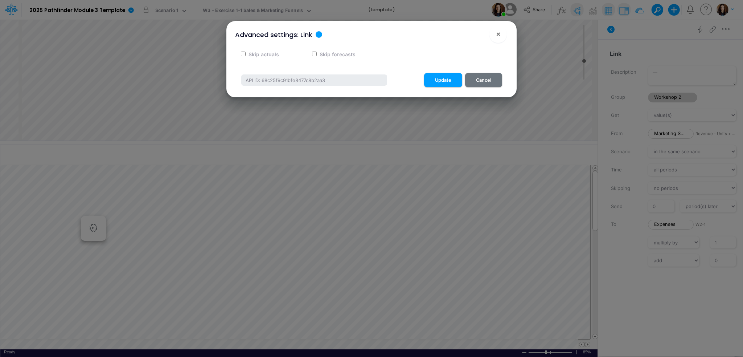
click at [267, 54] on label "Skip actuals" at bounding box center [263, 54] width 32 height 8
click at [246, 54] on input "Skip actuals" at bounding box center [243, 54] width 5 height 5
checkbox input "true"
click at [439, 78] on button "Update" at bounding box center [443, 80] width 38 height 14
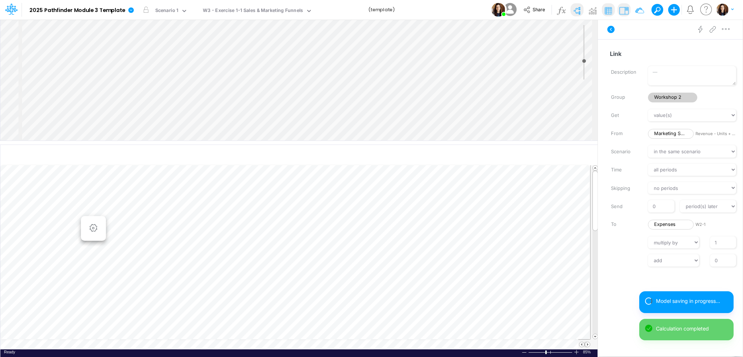
scroll to position [0, 1]
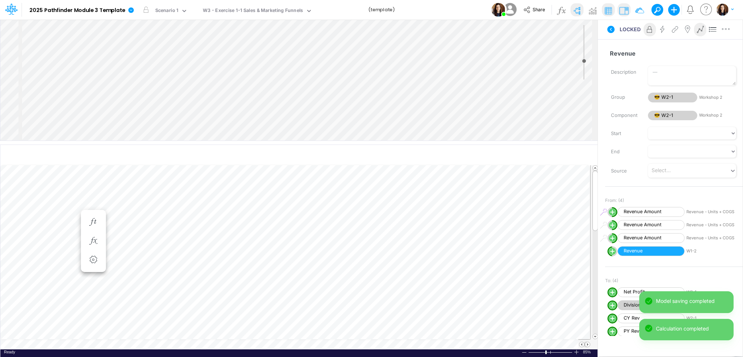
scroll to position [0, 1]
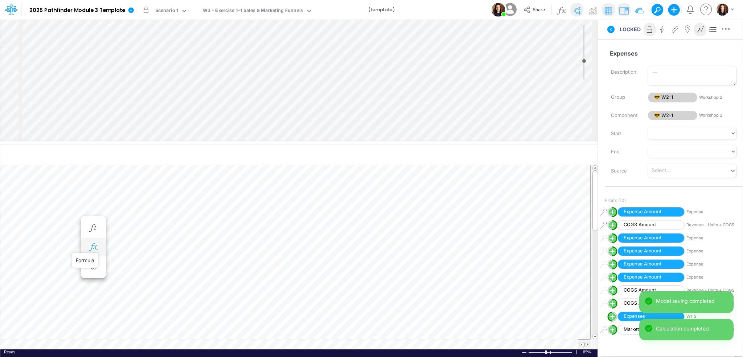
click at [91, 243] on icon "button" at bounding box center [93, 247] width 11 height 8
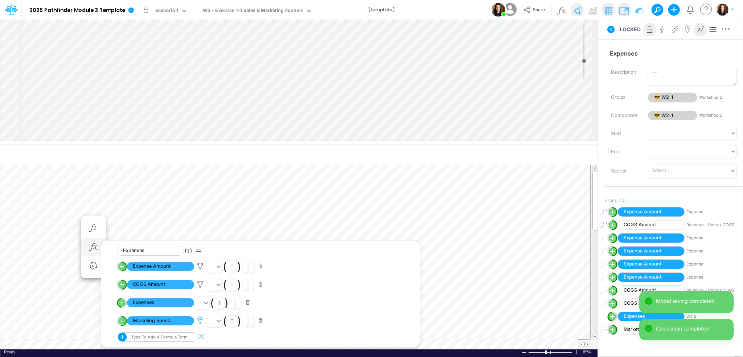
click at [200, 321] on icon at bounding box center [200, 321] width 11 height 8
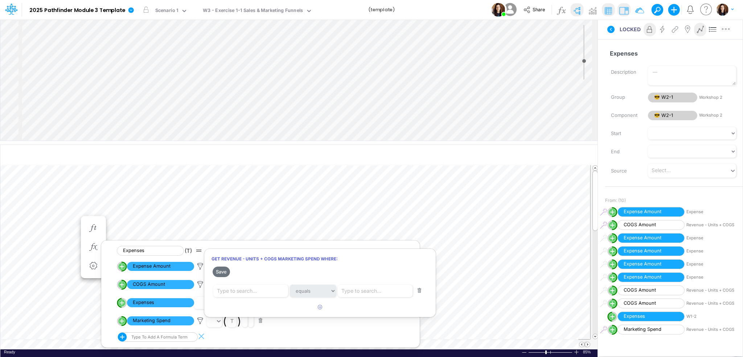
click at [415, 294] on button "button" at bounding box center [419, 290] width 14 height 10
click at [224, 271] on button "Save" at bounding box center [221, 271] width 17 height 11
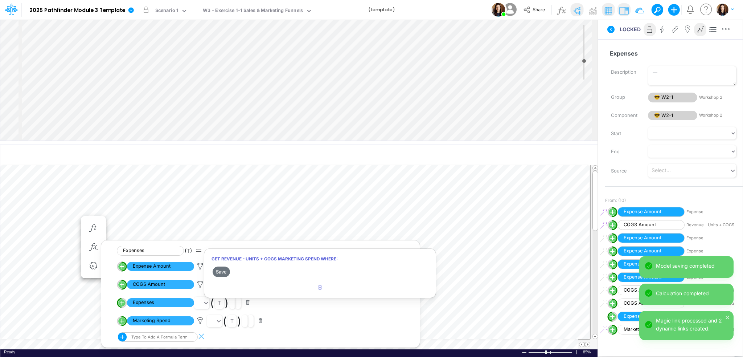
click at [610, 37] on div at bounding box center [371, 180] width 743 height 353
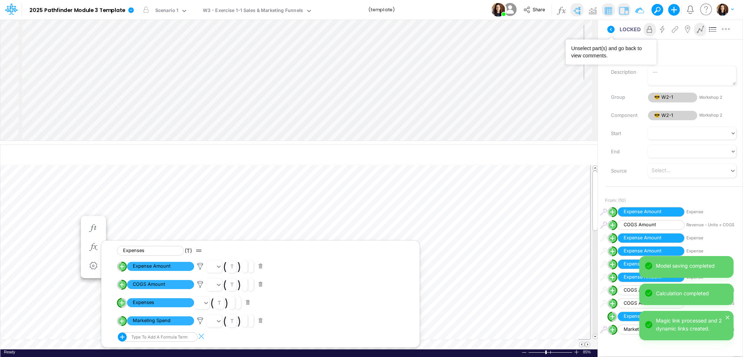
click at [610, 34] on button at bounding box center [610, 29] width 17 height 13
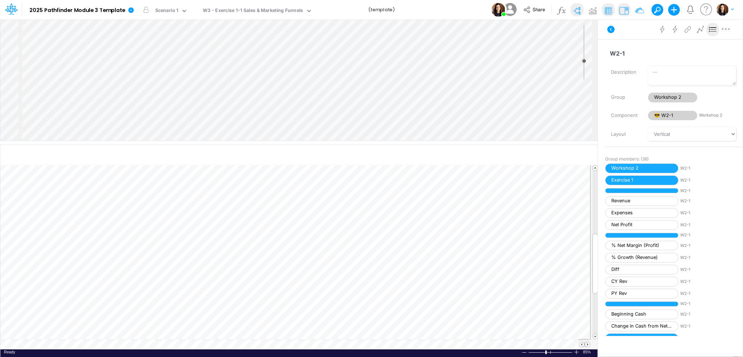
click at [483, 99] on div "Insert component Insert node Variable Constant Group Addition Subtraction Multi…" at bounding box center [298, 80] width 597 height 121
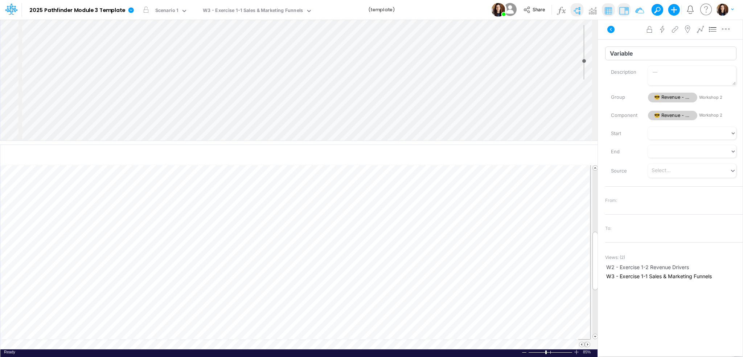
click at [620, 54] on input "Variable" at bounding box center [670, 53] width 131 height 14
type input "CAC"
click at [486, 108] on div "Insert component Insert child node Variable Constant Group Addition Subtraction…" at bounding box center [298, 80] width 597 height 121
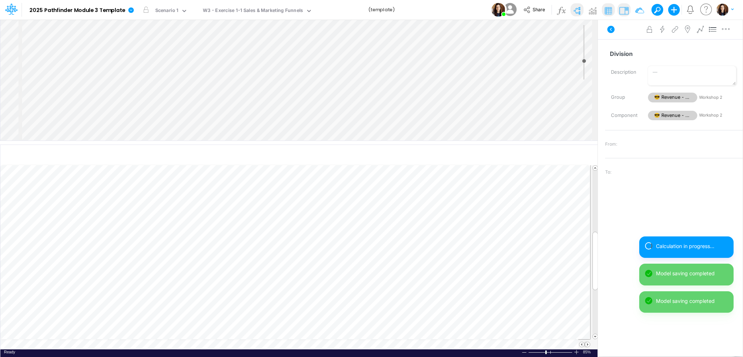
select select "1"
select select "Multiply"
select select "Add"
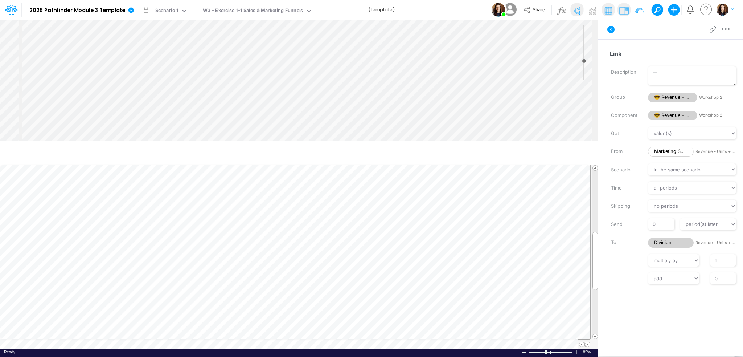
scroll to position [145, 0]
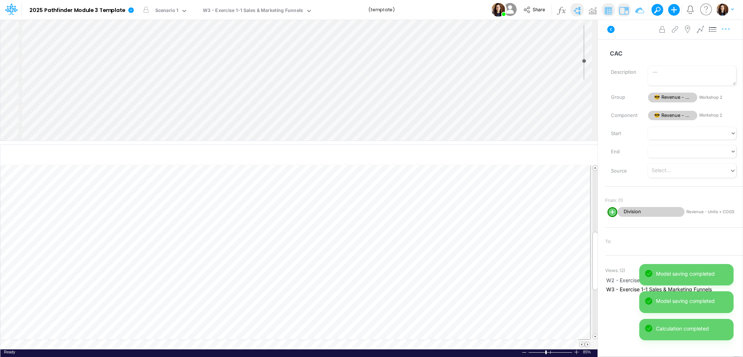
click at [696, 34] on button "button" at bounding box center [725, 29] width 13 height 15
click at [696, 49] on button "Advanced settings" at bounding box center [688, 47] width 86 height 12
select select "sum"
select select "field"
select select "Number"
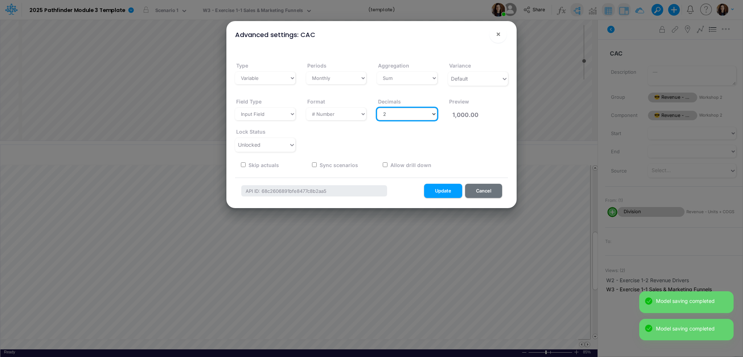
click at [396, 116] on select "Select decimals places 0 1 2 3 4 5 6 7 8 9 10" at bounding box center [407, 114] width 60 height 12
select select "0"
click at [377, 108] on select "Select decimals places 0 1 2 3 4 5 6 7 8 9 10" at bounding box center [407, 114] width 60 height 12
type input "1,000"
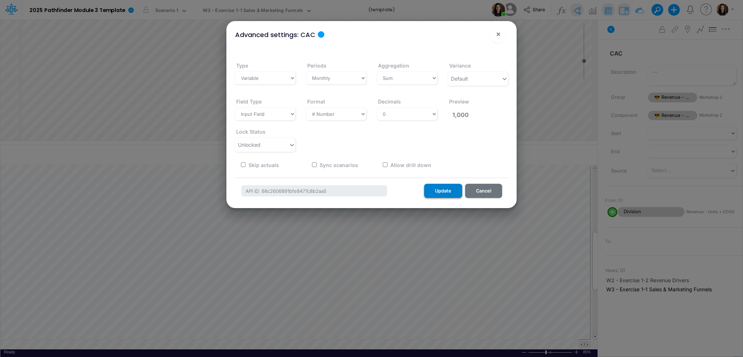
click at [436, 184] on button "Update" at bounding box center [443, 191] width 38 height 14
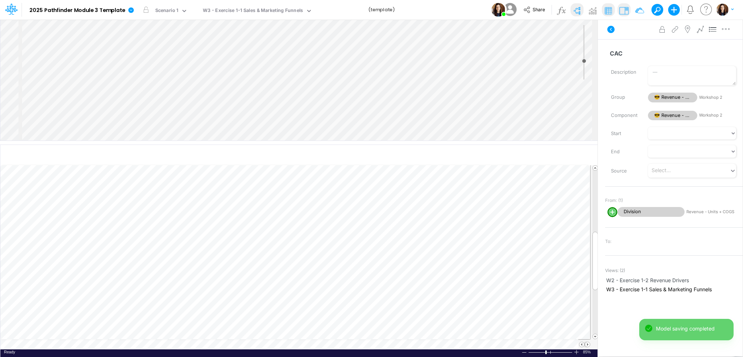
scroll to position [155, 0]
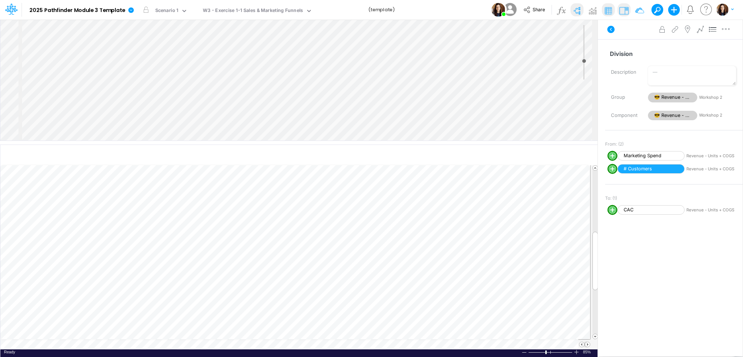
scroll to position [164, 0]
click at [579, 6] on img at bounding box center [577, 11] width 12 height 12
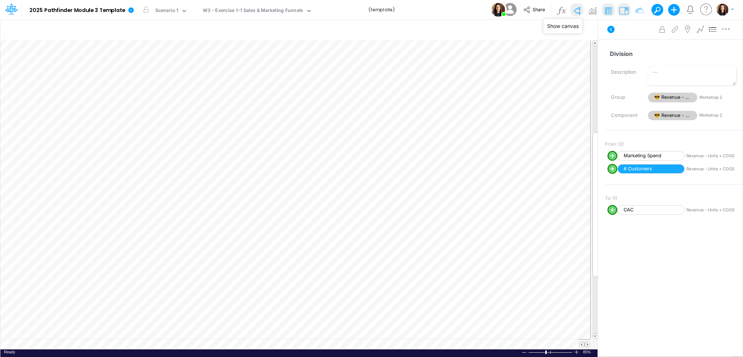
click at [575, 13] on img at bounding box center [577, 11] width 12 height 12
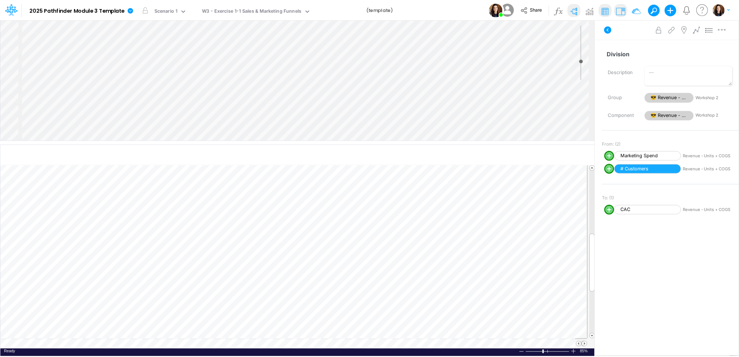
scroll to position [0, 1]
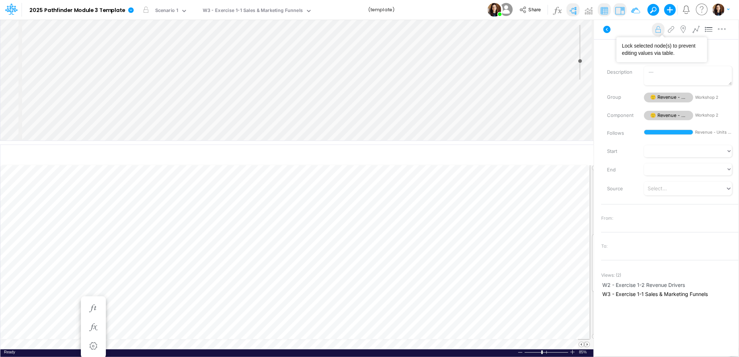
click at [663, 29] on icon at bounding box center [658, 30] width 11 height 8
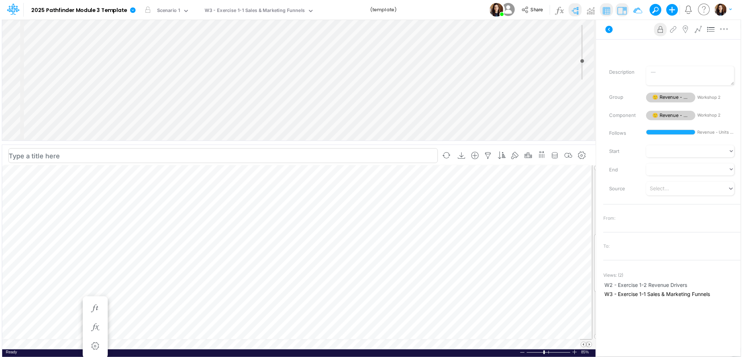
scroll to position [0, 1]
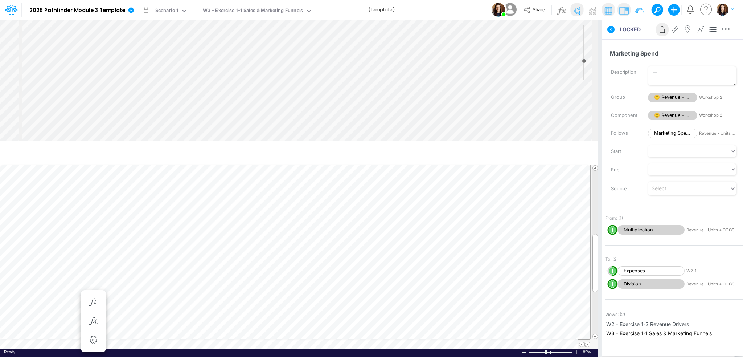
scroll to position [0, 1]
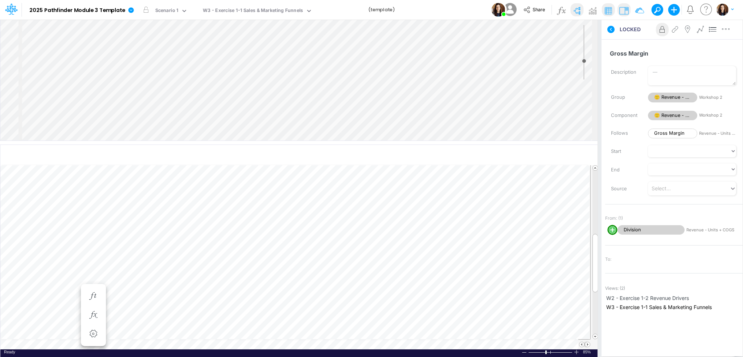
scroll to position [0, 1]
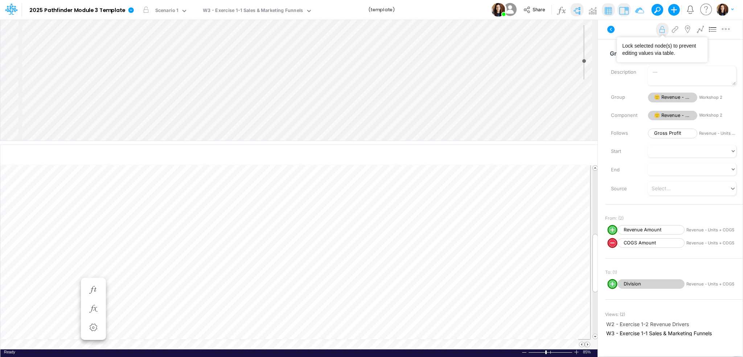
click at [663, 28] on icon at bounding box center [662, 30] width 11 height 8
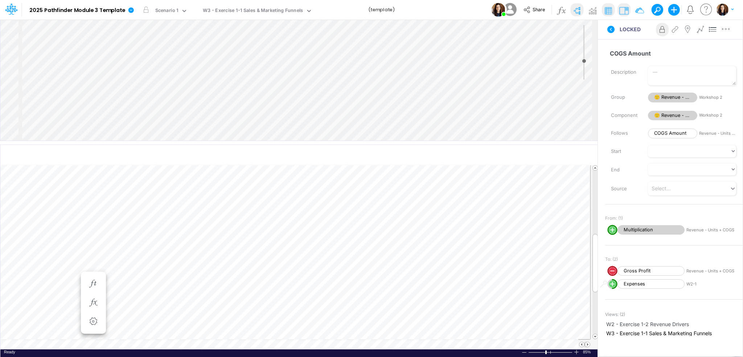
scroll to position [0, 1]
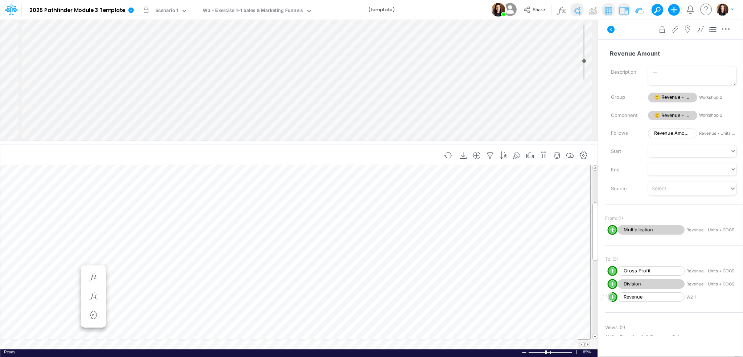
scroll to position [0, 1]
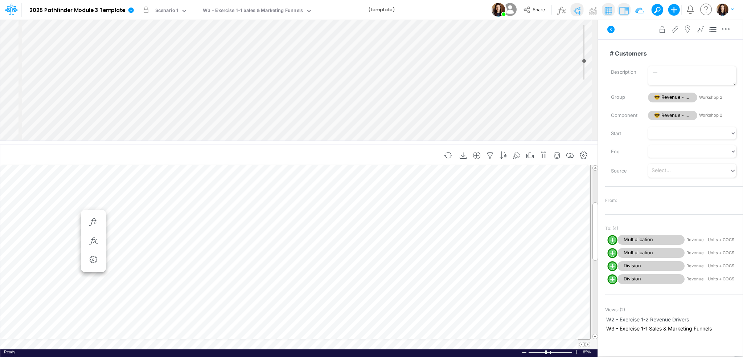
scroll to position [0, 1]
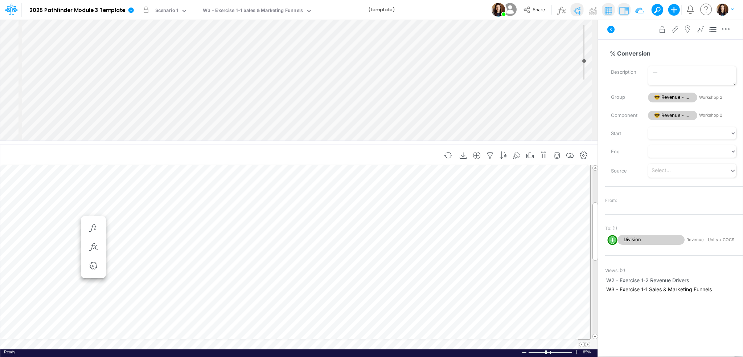
scroll to position [0, 1]
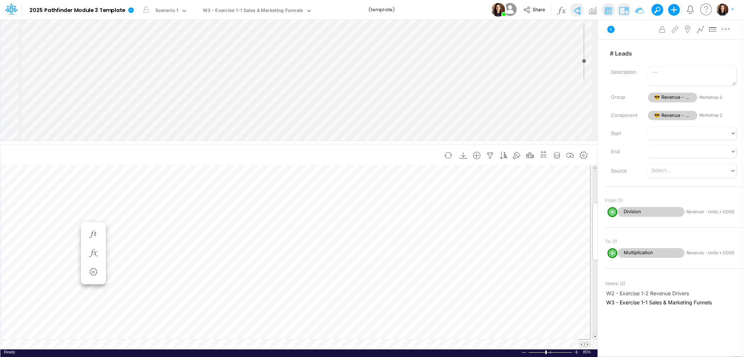
scroll to position [0, 1]
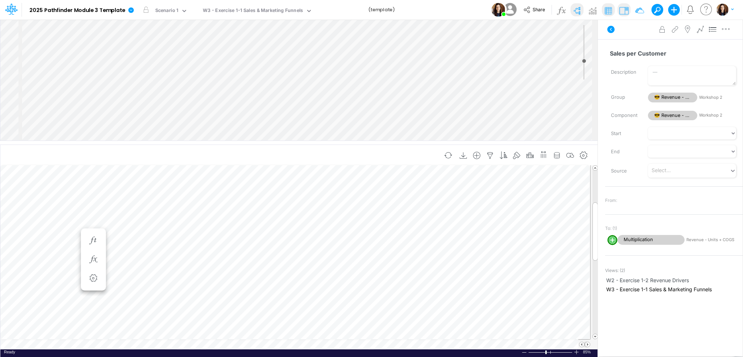
scroll to position [0, 1]
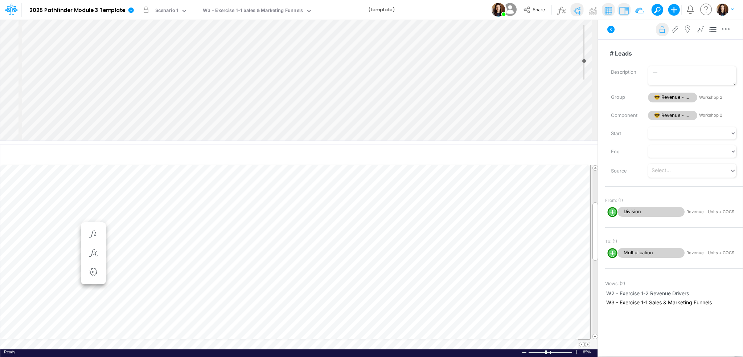
click at [665, 34] on button at bounding box center [662, 30] width 13 height 14
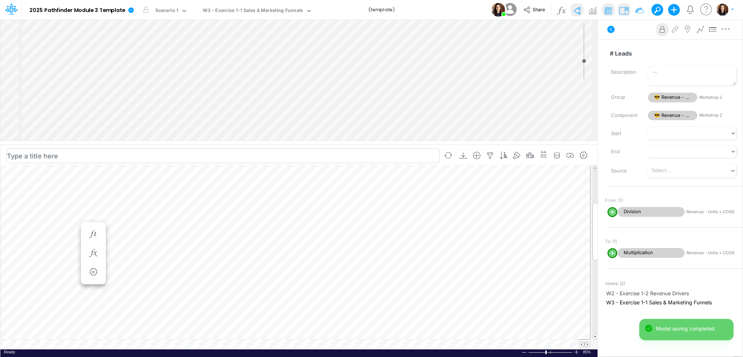
scroll to position [0, 1]
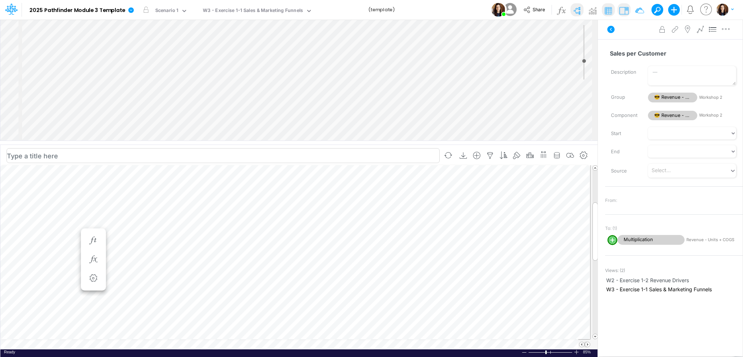
scroll to position [0, 1]
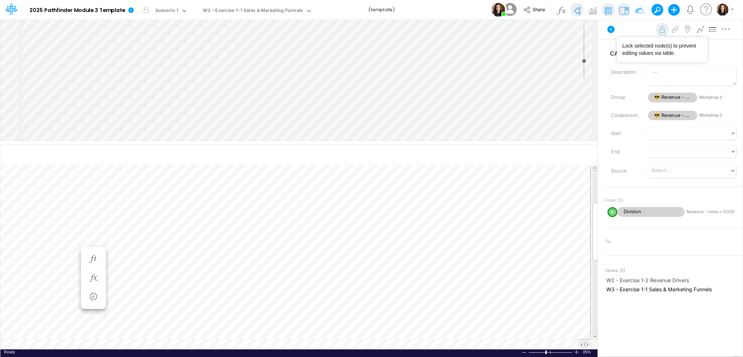
click at [663, 30] on icon at bounding box center [662, 30] width 11 height 8
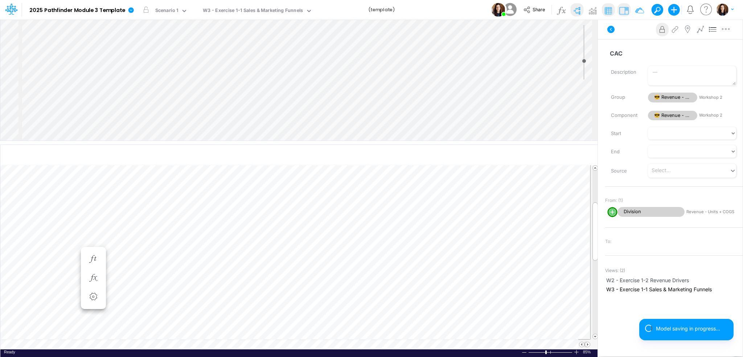
scroll to position [0, 1]
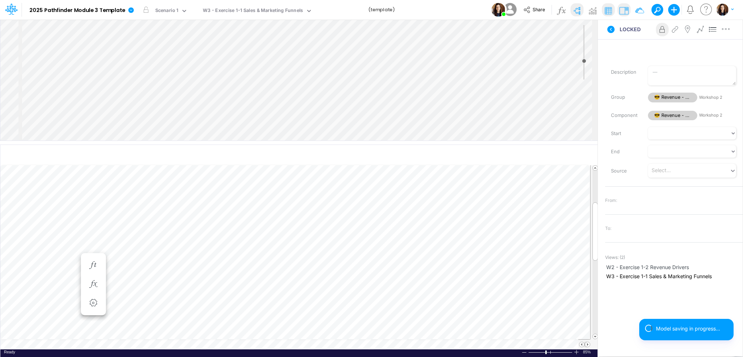
scroll to position [0, 1]
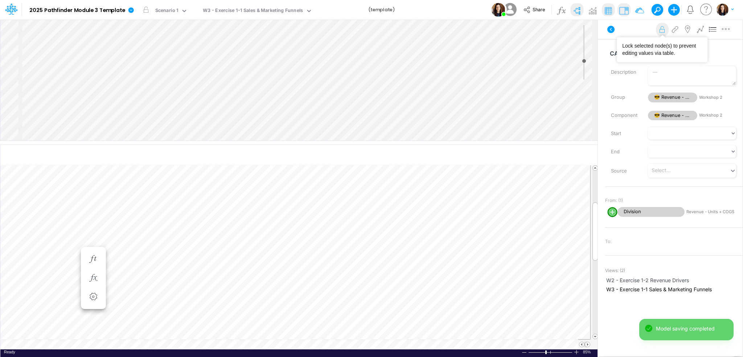
click at [665, 29] on icon at bounding box center [662, 30] width 11 height 8
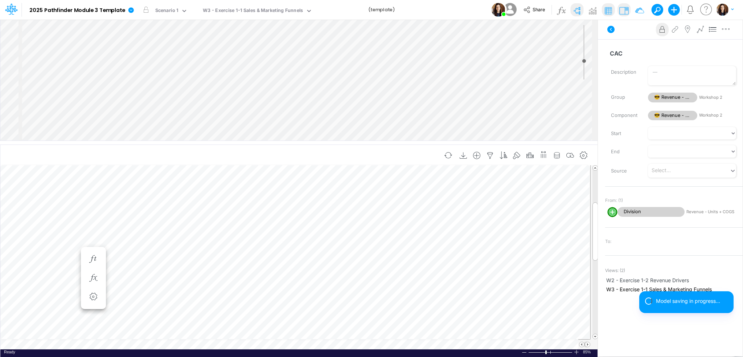
scroll to position [0, 1]
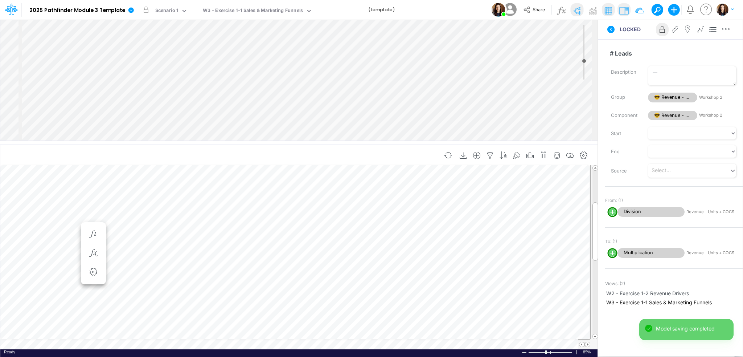
scroll to position [0, 1]
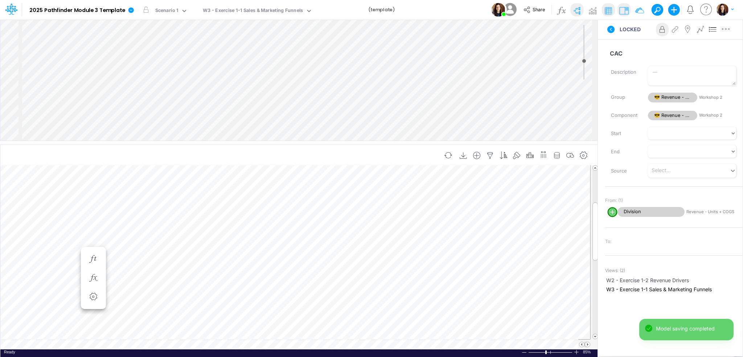
scroll to position [0, 1]
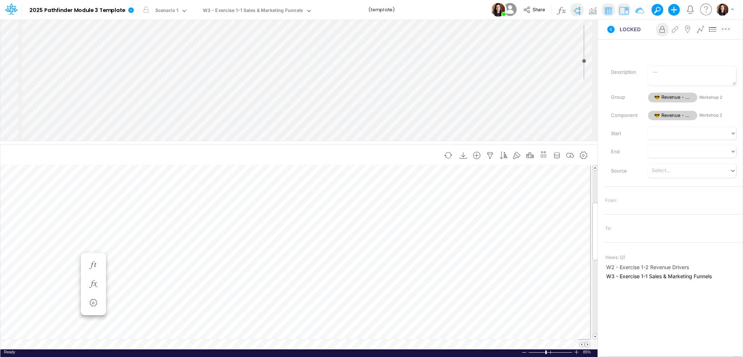
scroll to position [0, 1]
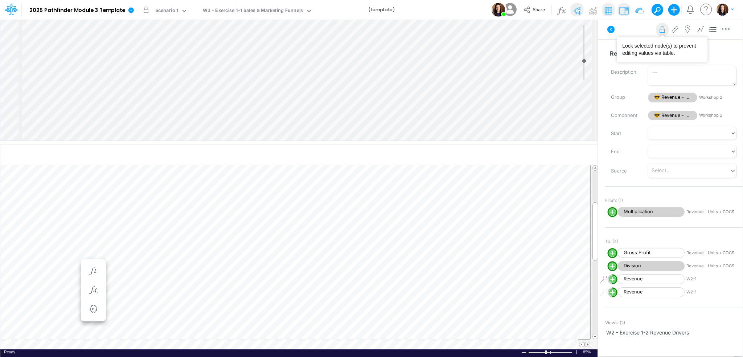
click at [665, 31] on icon at bounding box center [662, 30] width 11 height 8
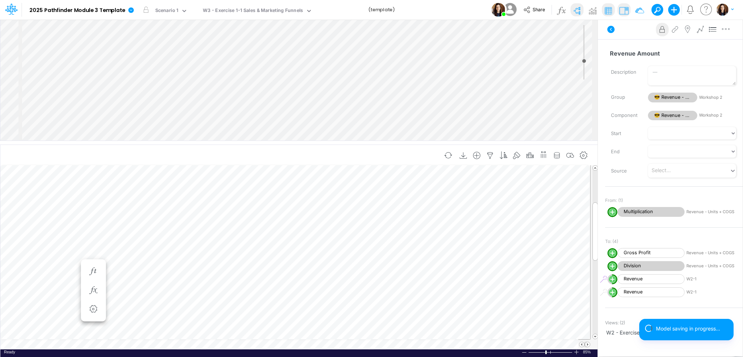
scroll to position [0, 1]
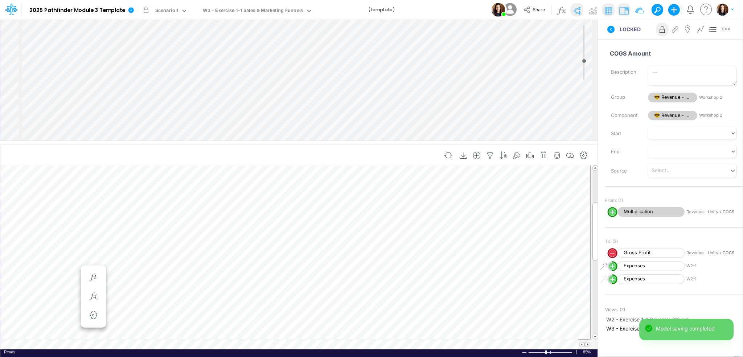
scroll to position [0, 1]
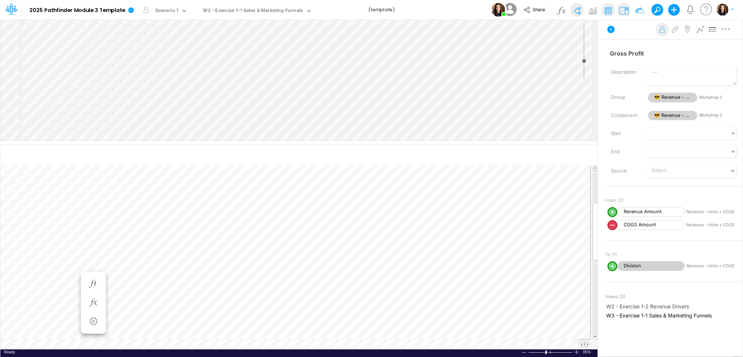
click at [665, 23] on button at bounding box center [662, 30] width 13 height 14
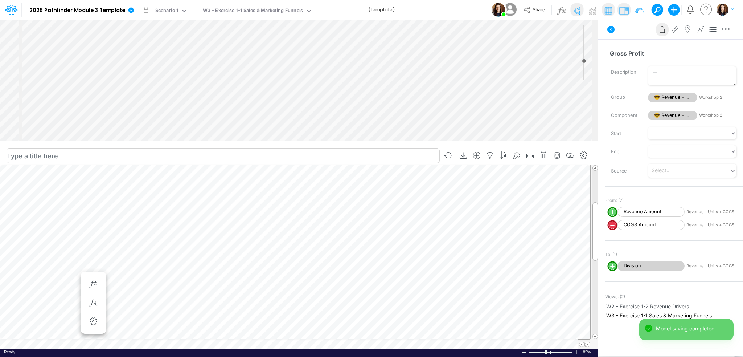
scroll to position [0, 1]
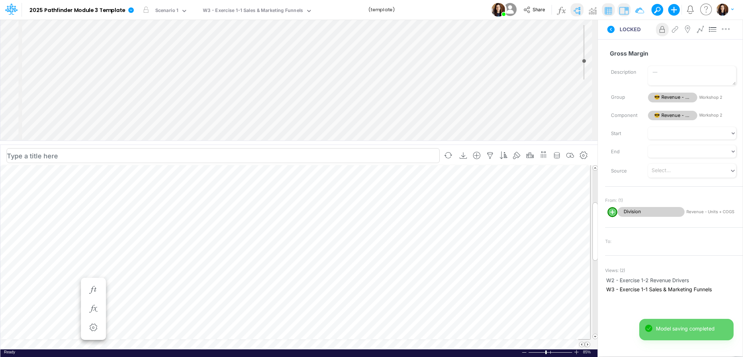
scroll to position [0, 1]
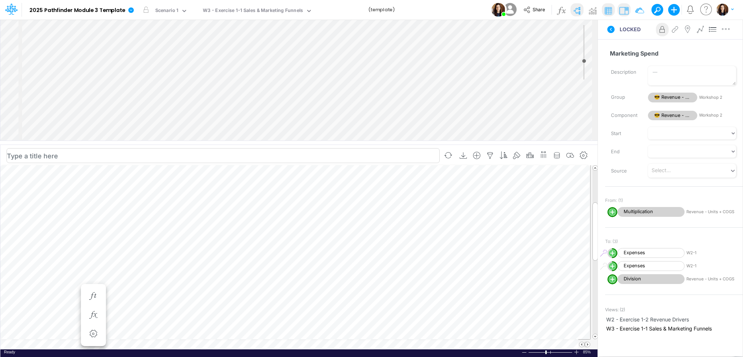
scroll to position [0, 1]
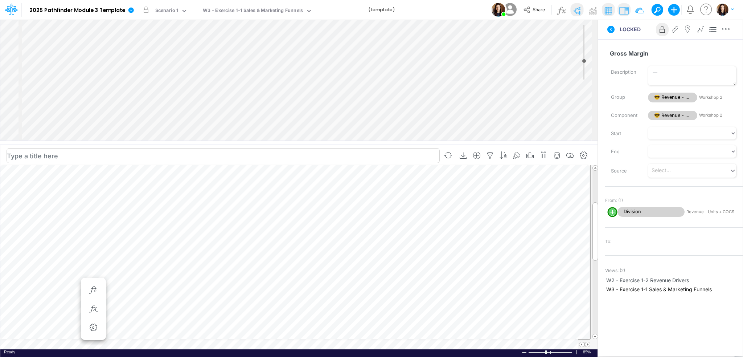
scroll to position [0, 1]
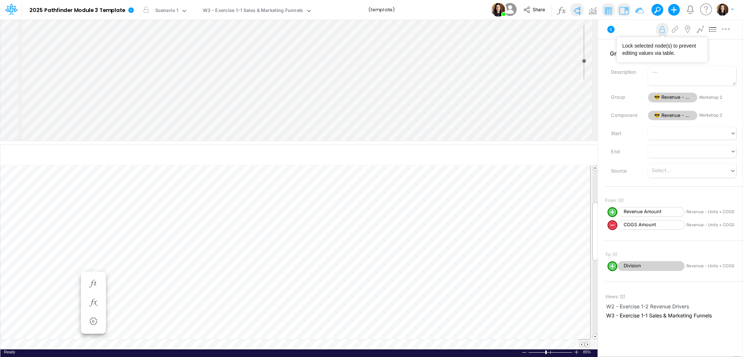
click at [665, 29] on icon at bounding box center [662, 30] width 11 height 8
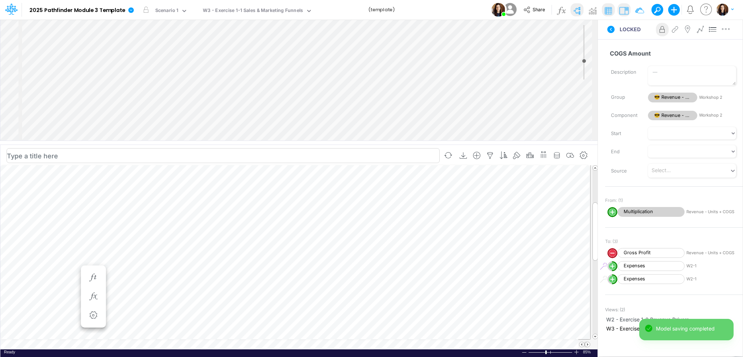
scroll to position [0, 1]
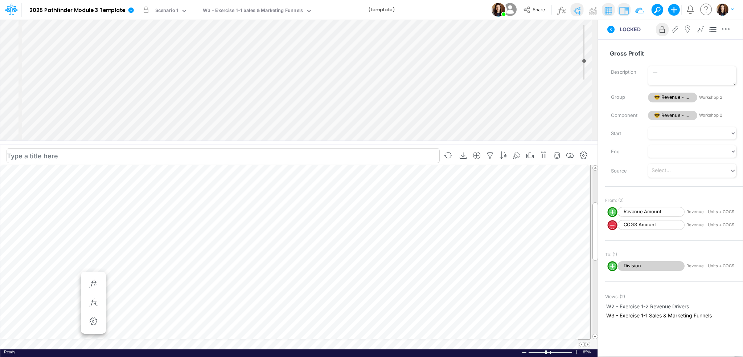
scroll to position [0, 1]
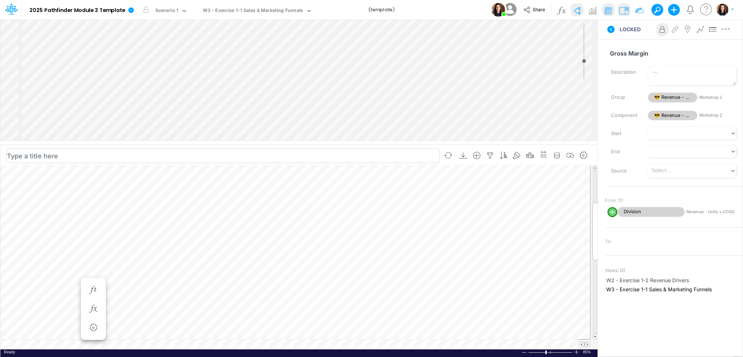
scroll to position [0, 1]
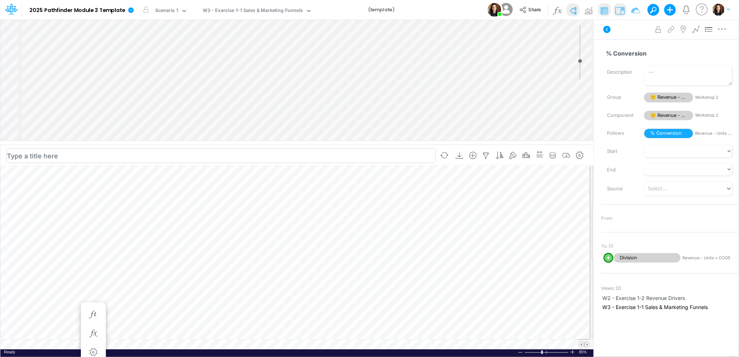
scroll to position [0, 1]
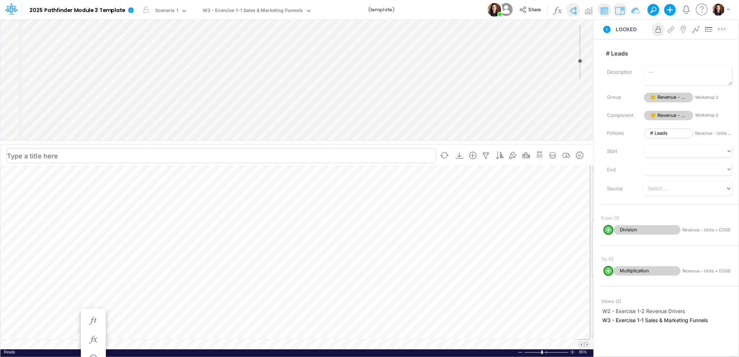
scroll to position [0, 1]
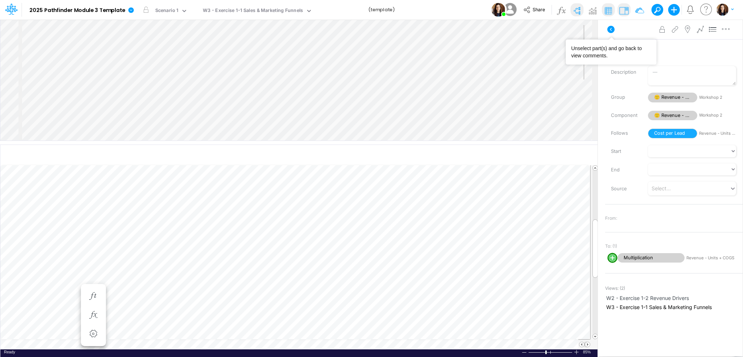
click at [607, 26] on icon at bounding box center [610, 29] width 9 height 9
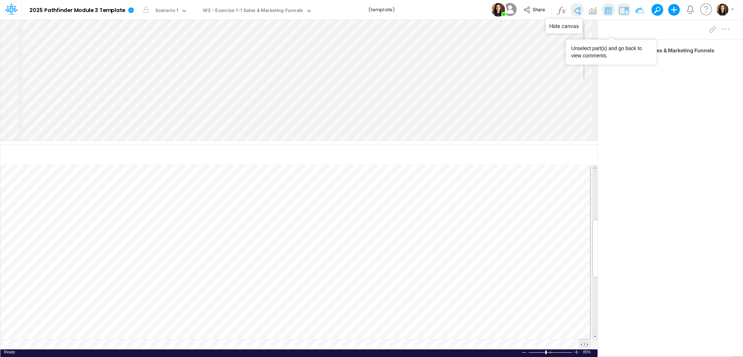
click at [576, 8] on img at bounding box center [577, 11] width 12 height 12
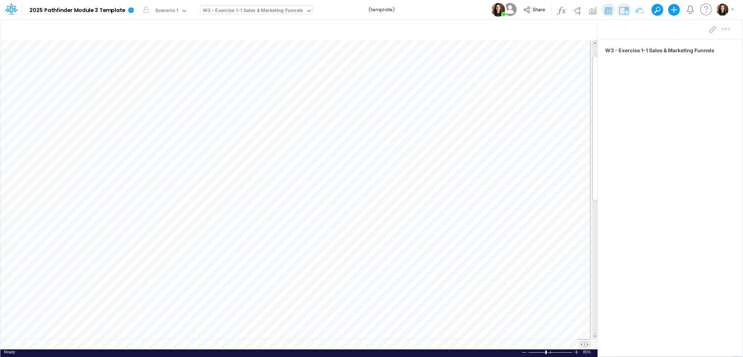
click at [271, 9] on div "W3 - Exercise 1-1 Sales & Marketing Funnels" at bounding box center [253, 11] width 100 height 8
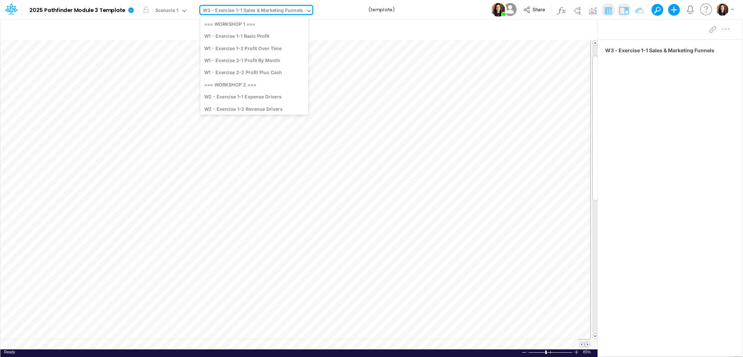
scroll to position [28, 0]
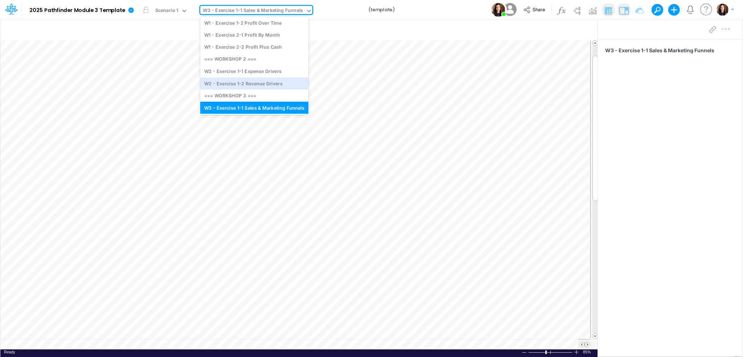
click at [425, 15] on div "Model 2025 Pathfinder Module 3 Template Edit model settings Duplicate Import Qu…" at bounding box center [371, 10] width 668 height 20
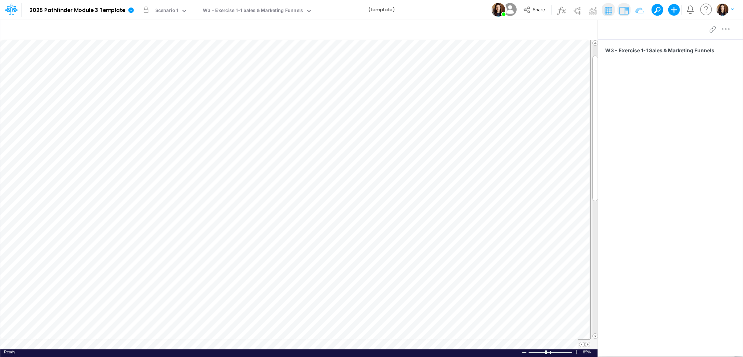
scroll to position [0, 1]
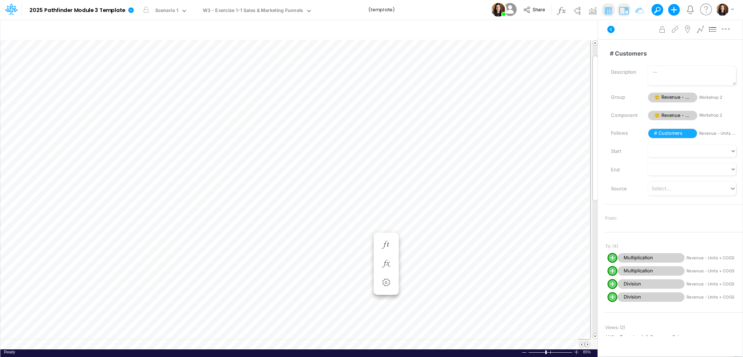
scroll to position [0, 1]
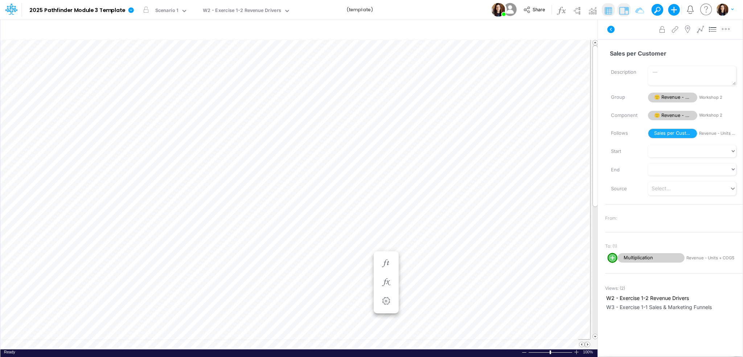
scroll to position [0, 1]
click at [613, 28] on icon at bounding box center [610, 29] width 7 height 7
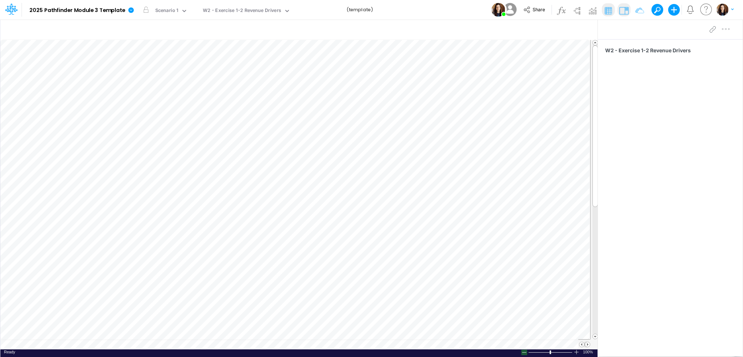
click at [521, 334] on div at bounding box center [524, 351] width 6 height 5
click at [560, 29] on icon "button" at bounding box center [556, 30] width 11 height 8
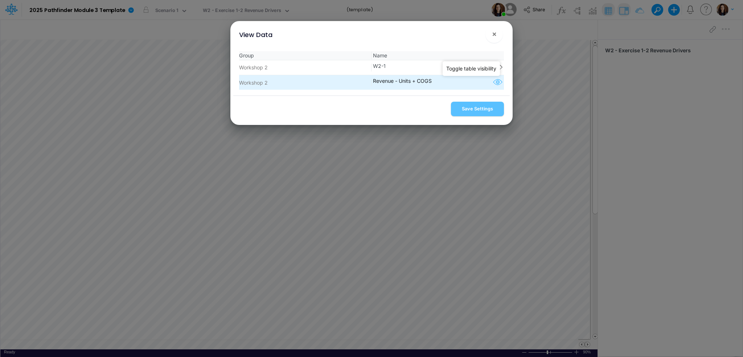
click at [492, 83] on icon "button" at bounding box center [497, 82] width 11 height 9
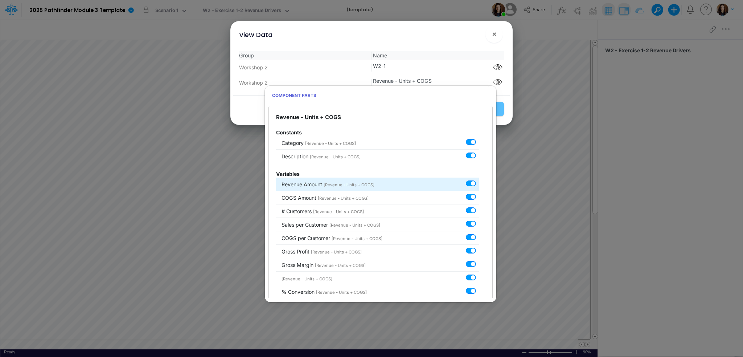
scroll to position [102, 0]
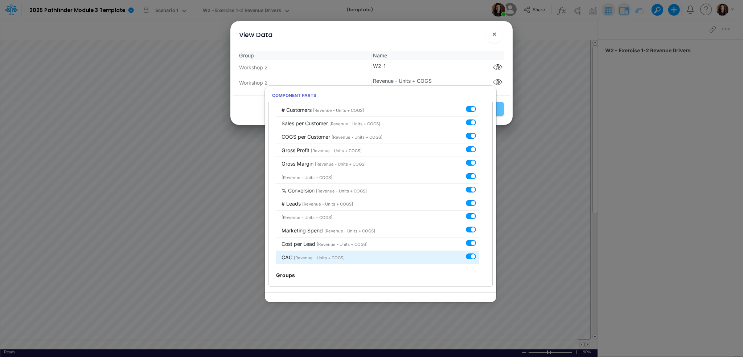
click at [479, 252] on label at bounding box center [479, 252] width 0 height 0
click at [479, 257] on input "checkbox" at bounding box center [481, 254] width 5 height 5
checkbox input "false"
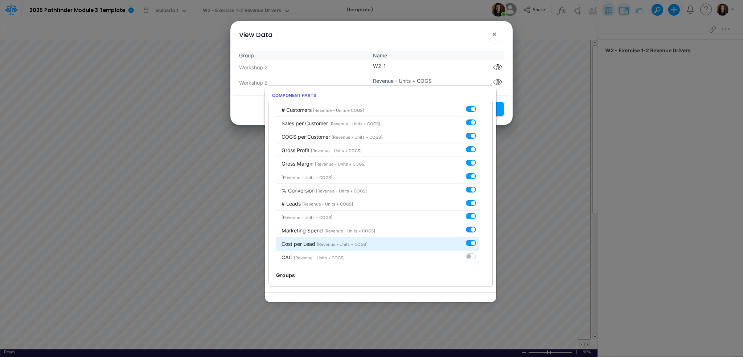
click at [479, 239] on label at bounding box center [479, 239] width 0 height 0
click at [479, 243] on input "checkbox" at bounding box center [481, 241] width 5 height 5
checkbox input "false"
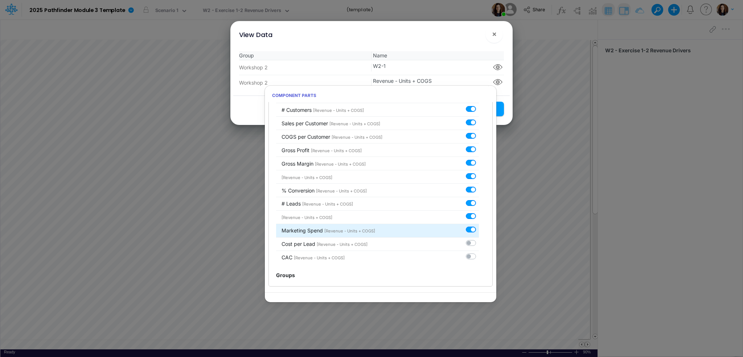
click at [479, 226] on label at bounding box center [479, 226] width 0 height 0
click at [479, 227] on input "checkbox" at bounding box center [481, 228] width 5 height 5
checkbox input "false"
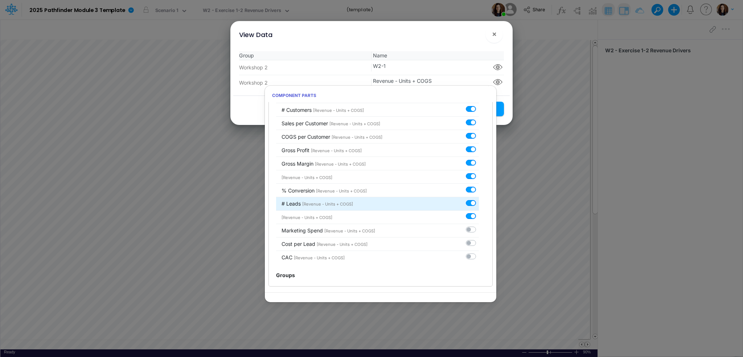
click at [479, 199] on label at bounding box center [479, 199] width 0 height 0
click at [479, 203] on input "checkbox" at bounding box center [481, 201] width 5 height 5
checkbox input "false"
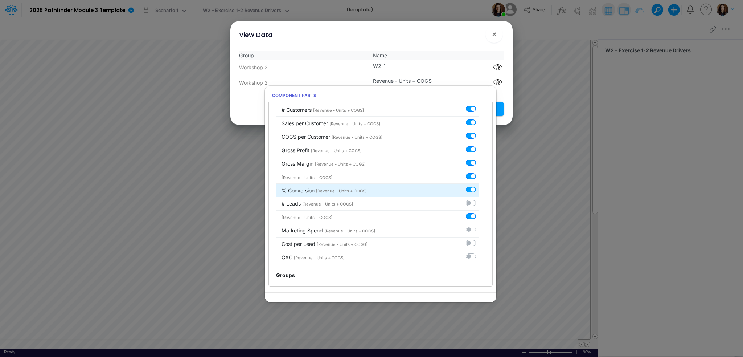
click at [479, 185] on label at bounding box center [479, 185] width 0 height 0
click at [479, 189] on input "checkbox" at bounding box center [481, 187] width 5 height 5
checkbox input "false"
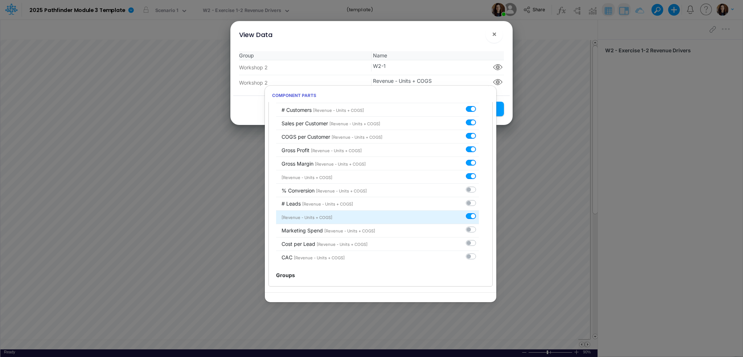
click at [479, 212] on label at bounding box center [479, 212] width 0 height 0
click at [479, 215] on input "checkbox" at bounding box center [481, 214] width 5 height 5
checkbox input "false"
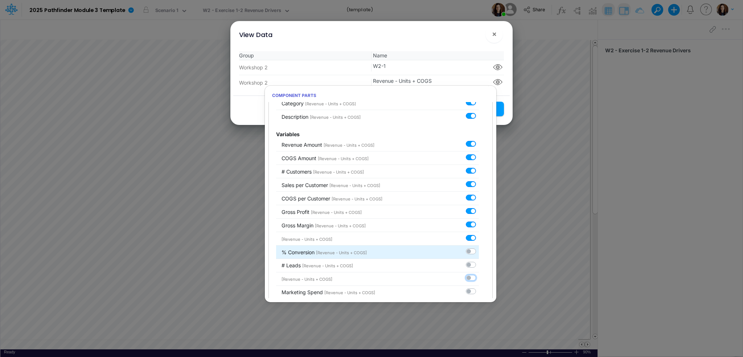
scroll to position [39, 0]
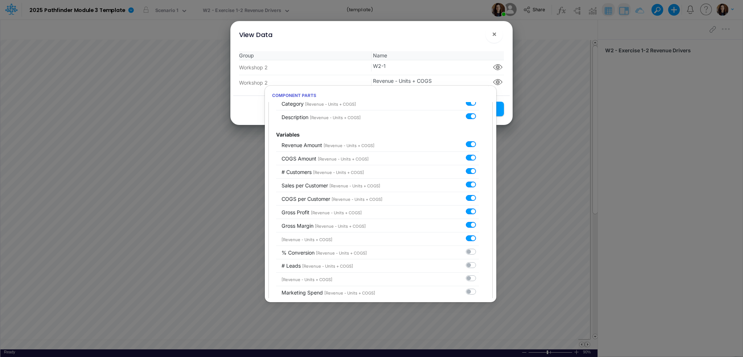
click at [462, 41] on div "View Data ! ×" at bounding box center [371, 33] width 276 height 24
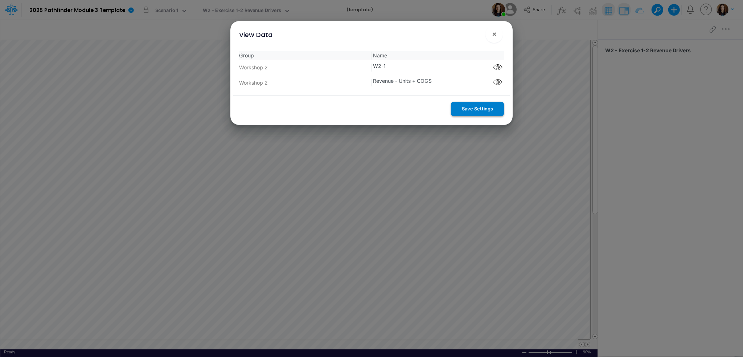
click at [464, 113] on button "Save Settings" at bounding box center [477, 109] width 53 height 14
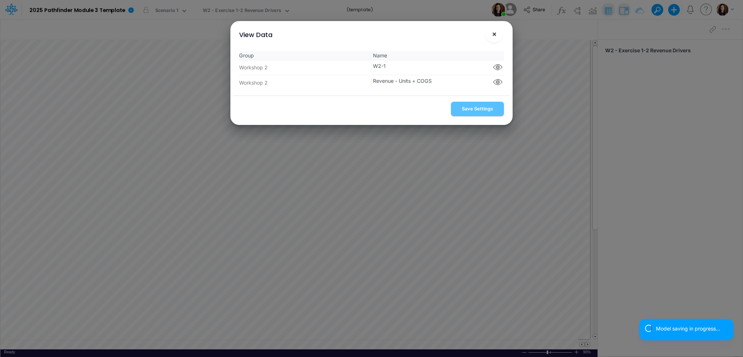
click at [495, 37] on span "×" at bounding box center [494, 33] width 5 height 9
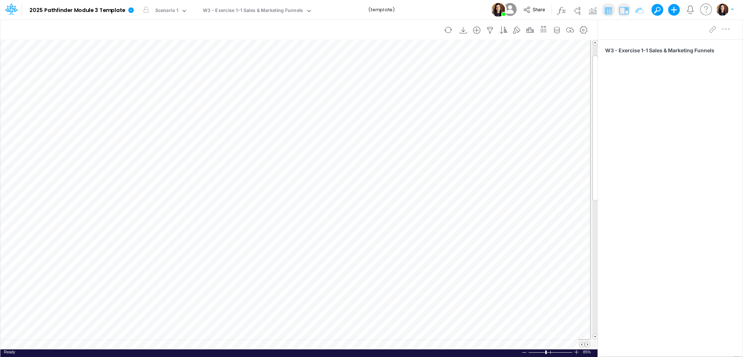
scroll to position [0, 1]
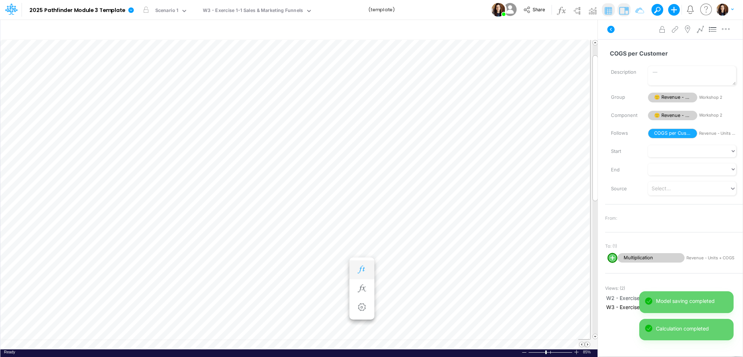
scroll to position [0, 1]
click at [610, 26] on icon at bounding box center [610, 29] width 7 height 7
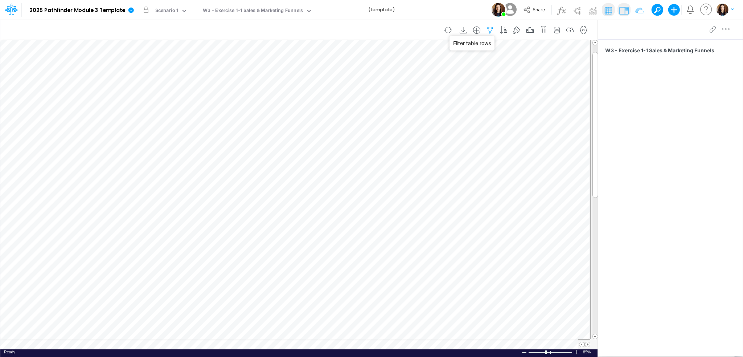
click at [491, 28] on icon "button" at bounding box center [490, 30] width 11 height 8
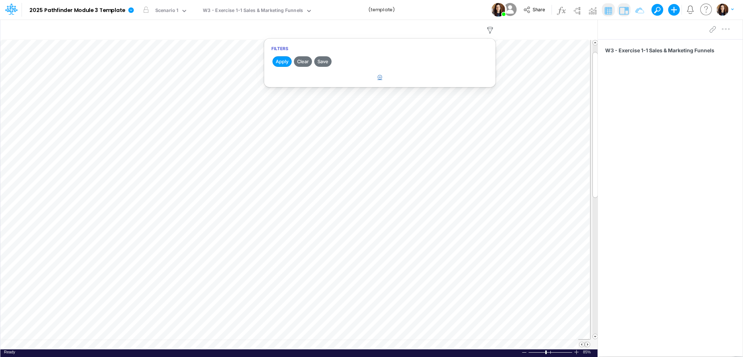
click at [380, 77] on icon "button" at bounding box center [380, 77] width 5 height 5
click at [305, 95] on div at bounding box center [325, 100] width 69 height 12
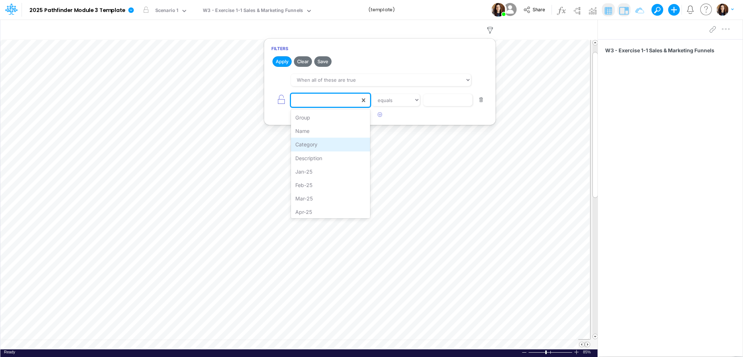
click at [302, 145] on div "Category" at bounding box center [330, 143] width 79 height 13
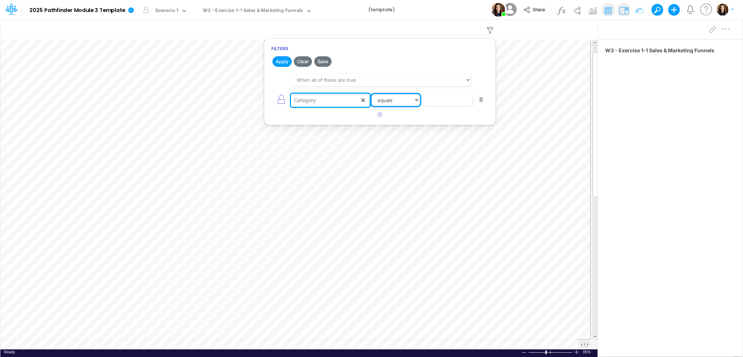
click at [380, 99] on select "equals not equal starts with ends with contains" at bounding box center [395, 100] width 49 height 12
select select "notEqual"
click at [371, 94] on select "equals not equal starts with ends with contains" at bounding box center [395, 100] width 49 height 12
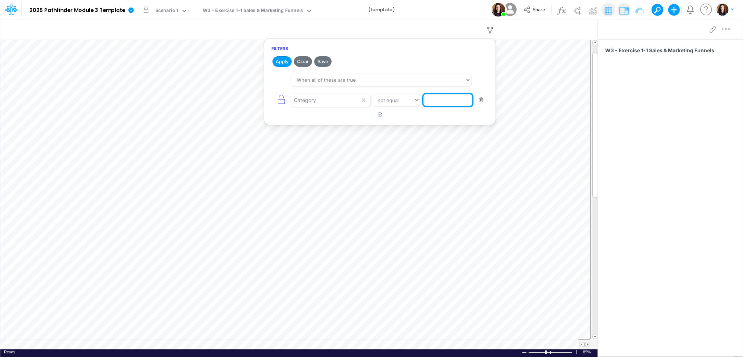
click at [431, 104] on input "text" at bounding box center [447, 100] width 49 height 12
type input "Template"
click at [282, 101] on icon "button" at bounding box center [281, 99] width 10 height 10
select select "notEqual"
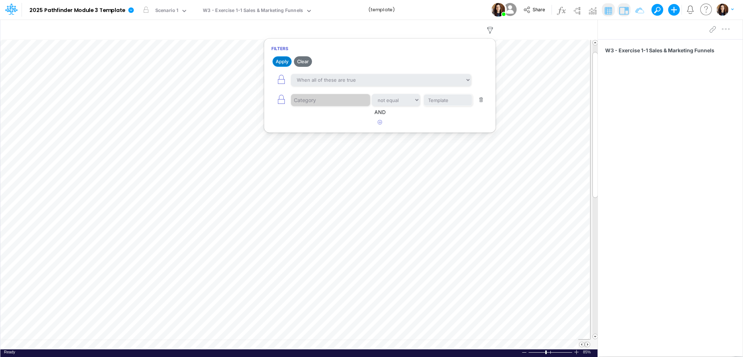
click at [282, 59] on button "Apply" at bounding box center [281, 61] width 19 height 11
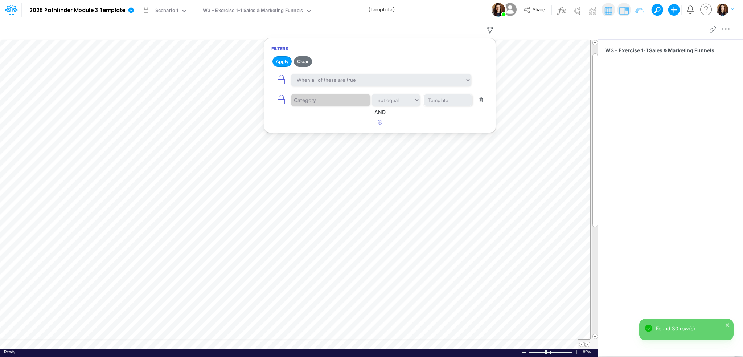
click at [422, 13] on div "Model 2025 Pathfinder Module 3 Template Edit model settings Duplicate Import Qu…" at bounding box center [371, 10] width 668 height 20
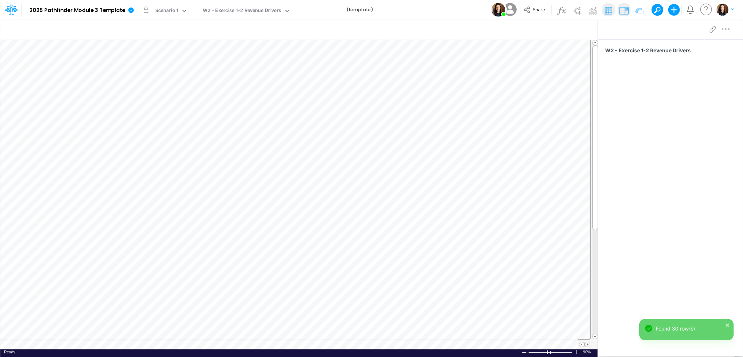
scroll to position [0, 1]
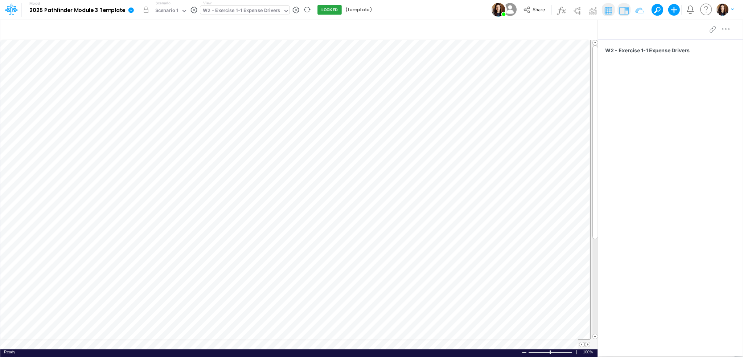
scroll to position [0, 1]
click at [596, 12] on img at bounding box center [592, 11] width 12 height 12
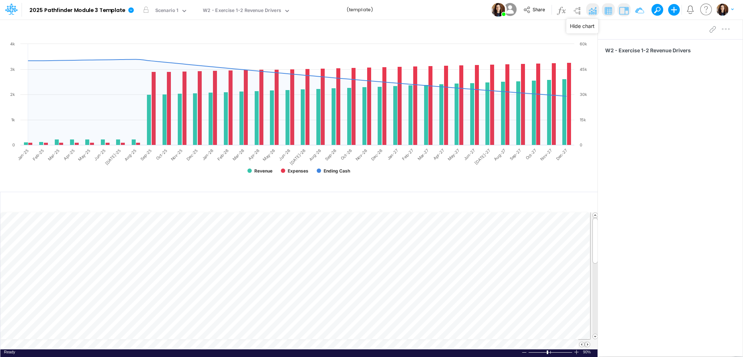
click at [596, 12] on img at bounding box center [592, 11] width 12 height 12
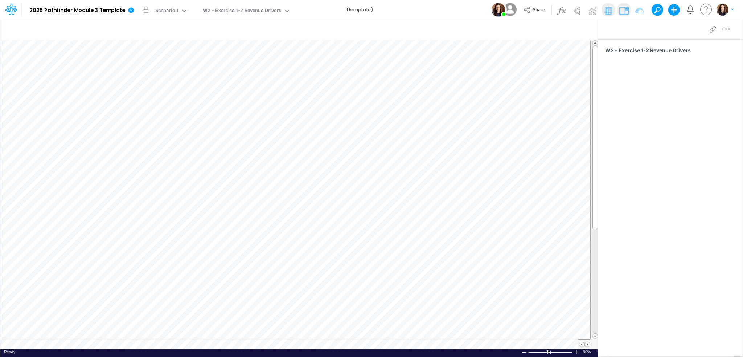
click at [413, 11] on div "Model 2025 Pathfinder Module 3 Template Edit model settings Duplicate Import Qu…" at bounding box center [371, 10] width 668 height 20
click at [135, 13] on link at bounding box center [132, 9] width 15 height 19
click at [146, 77] on button "View model info" at bounding box center [168, 75] width 78 height 11
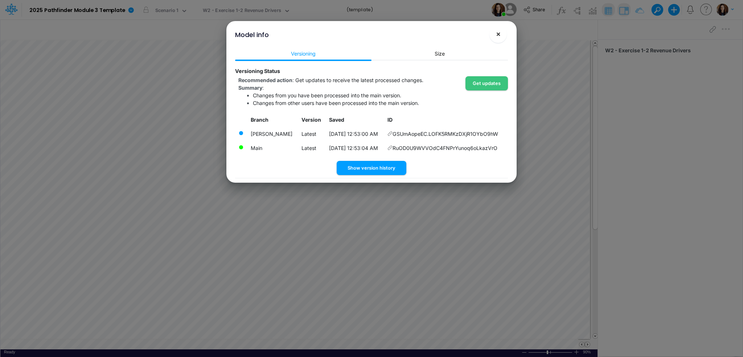
click at [498, 38] on button "×" at bounding box center [497, 33] width 17 height 17
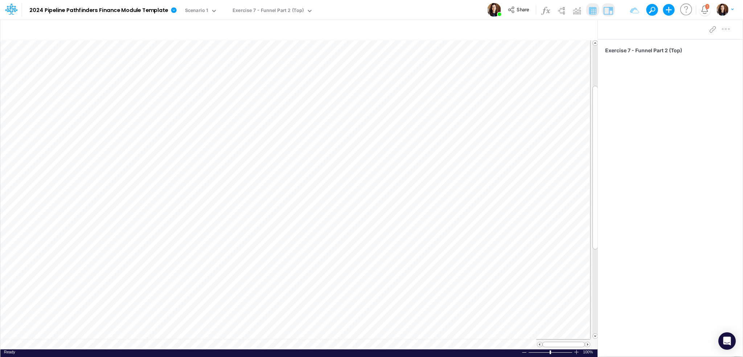
scroll to position [3, 1]
